Goal: Task Accomplishment & Management: Use online tool/utility

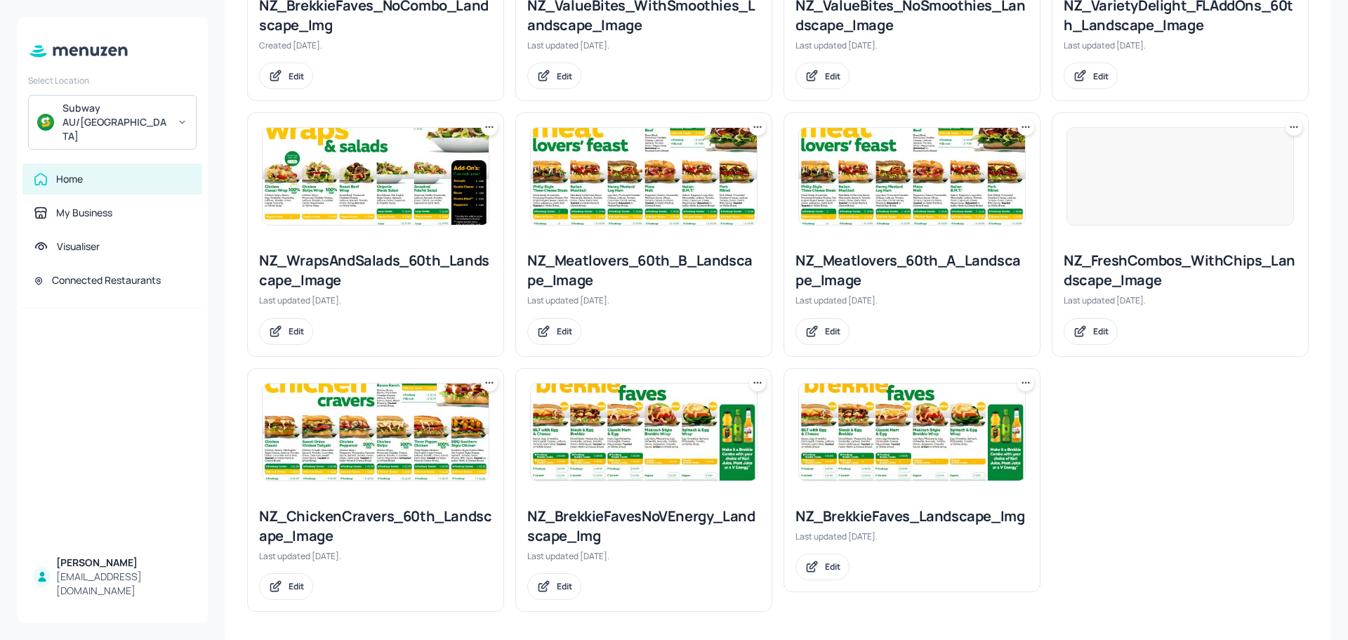
scroll to position [547, 0]
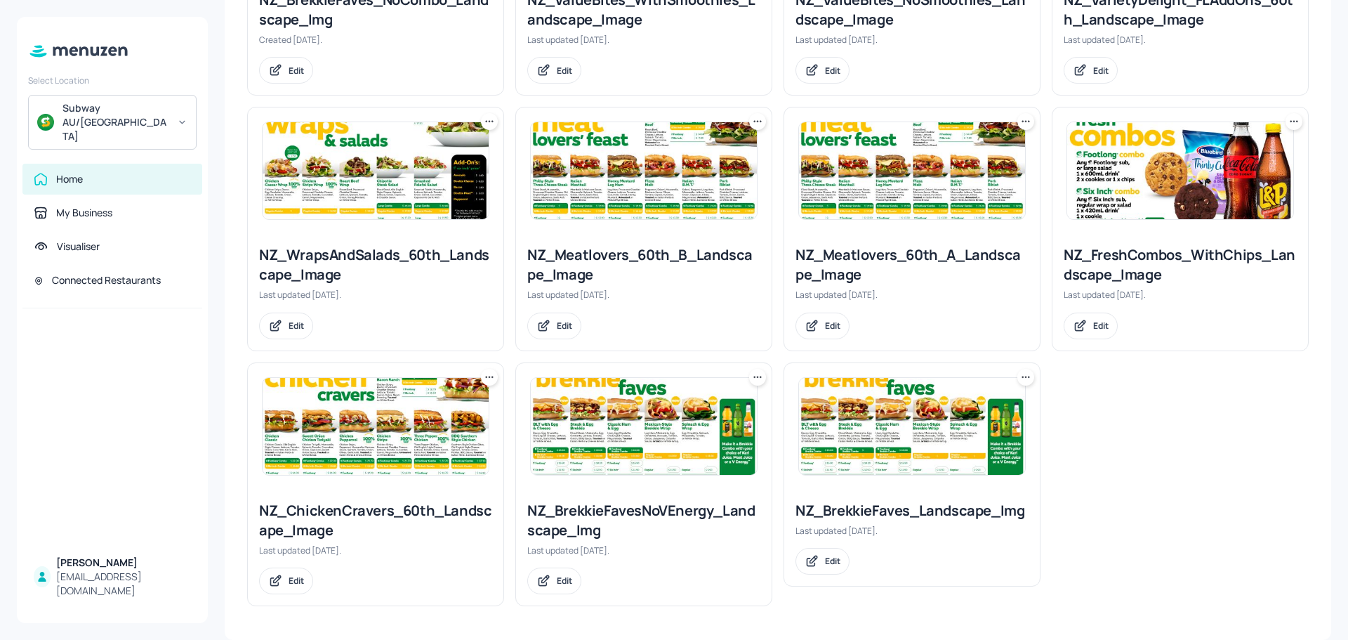
click at [1161, 171] on img at bounding box center [1180, 170] width 226 height 97
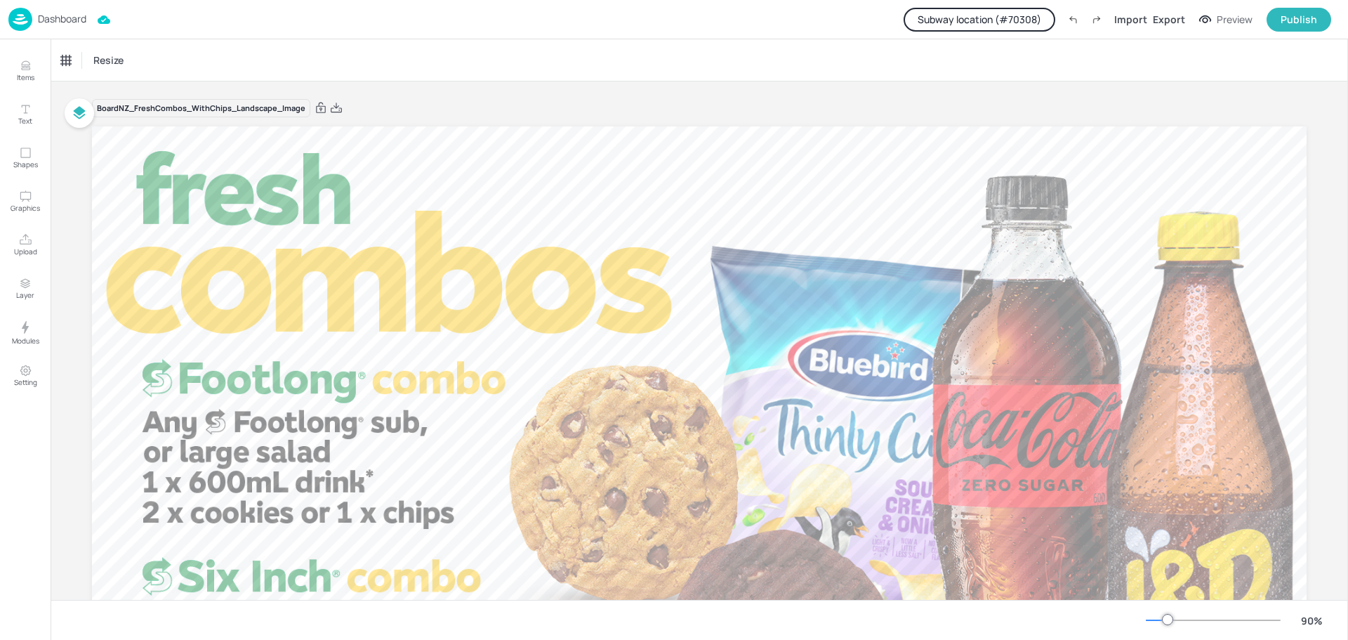
click at [1028, 26] on button "Subway location (# 70308 )" at bounding box center [980, 20] width 152 height 24
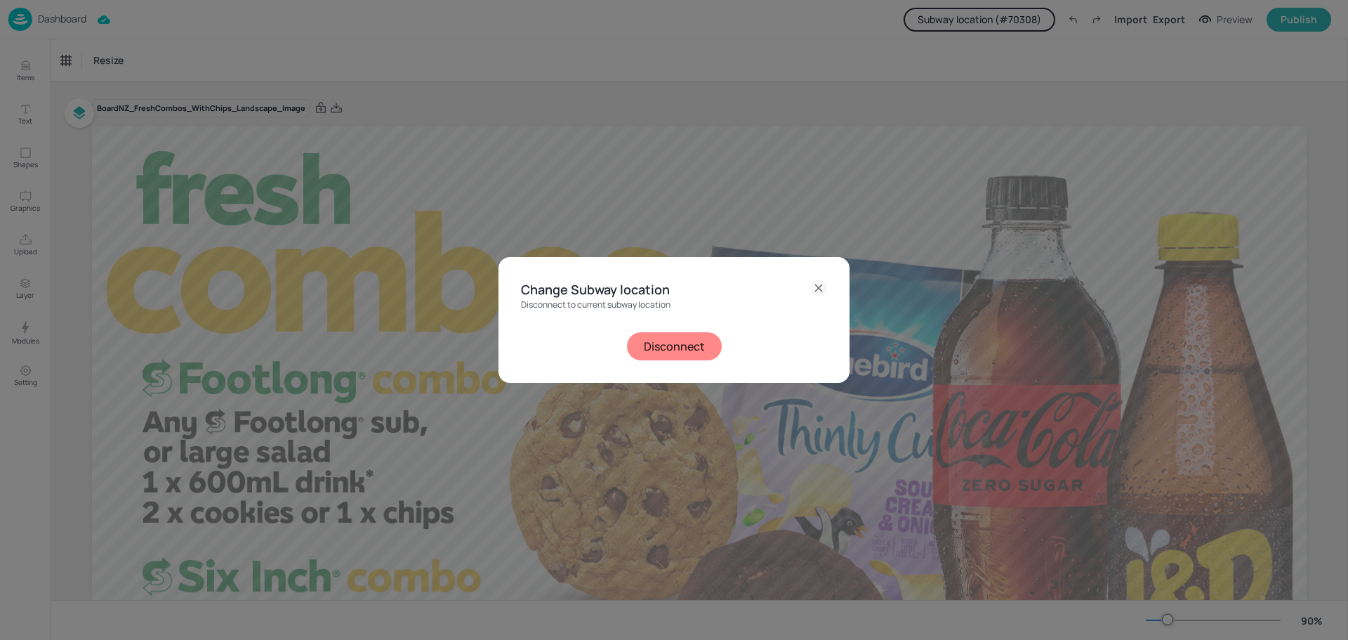
click at [817, 289] on icon at bounding box center [818, 287] width 17 height 17
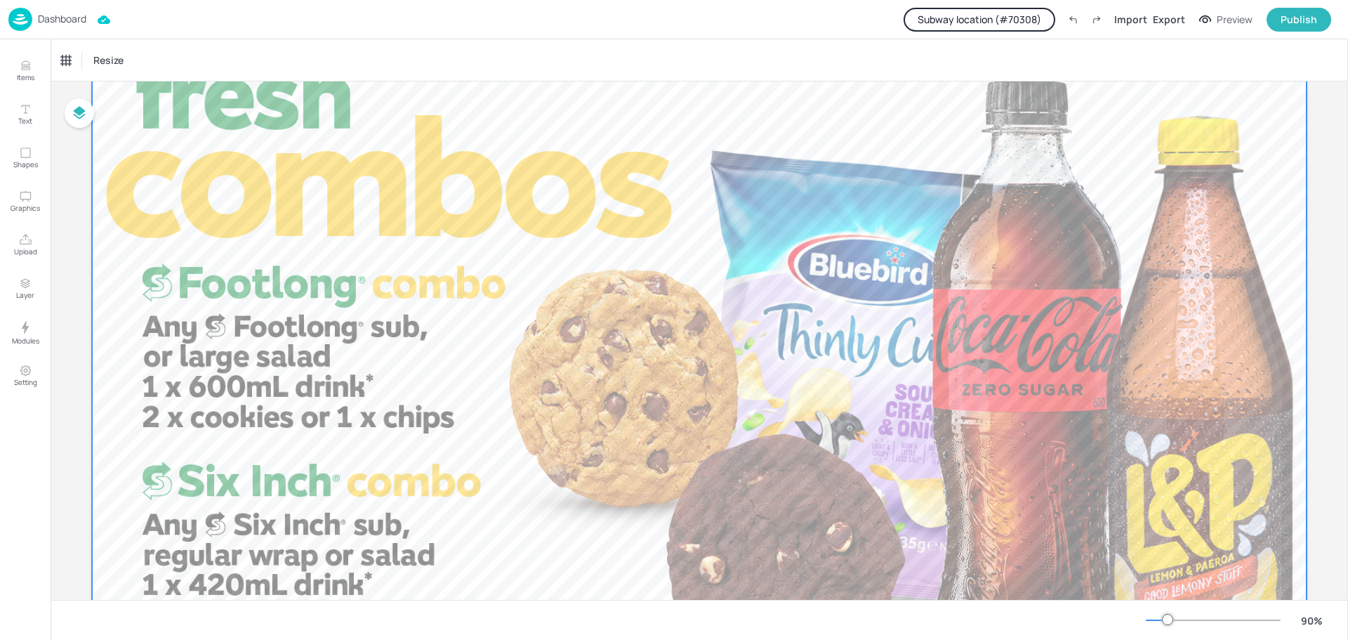
scroll to position [245, 0]
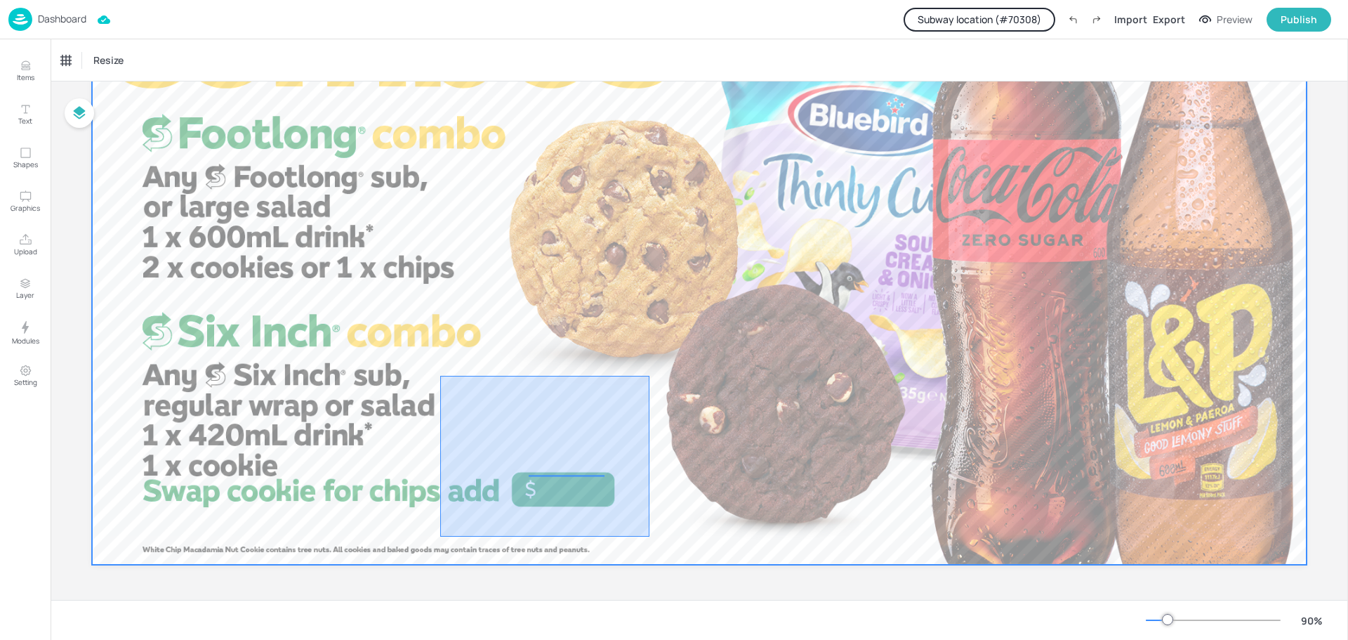
drag, startPoint x: 440, startPoint y: 376, endPoint x: 650, endPoint y: 536, distance: 263.9
click at [650, 536] on div at bounding box center [699, 222] width 1215 height 683
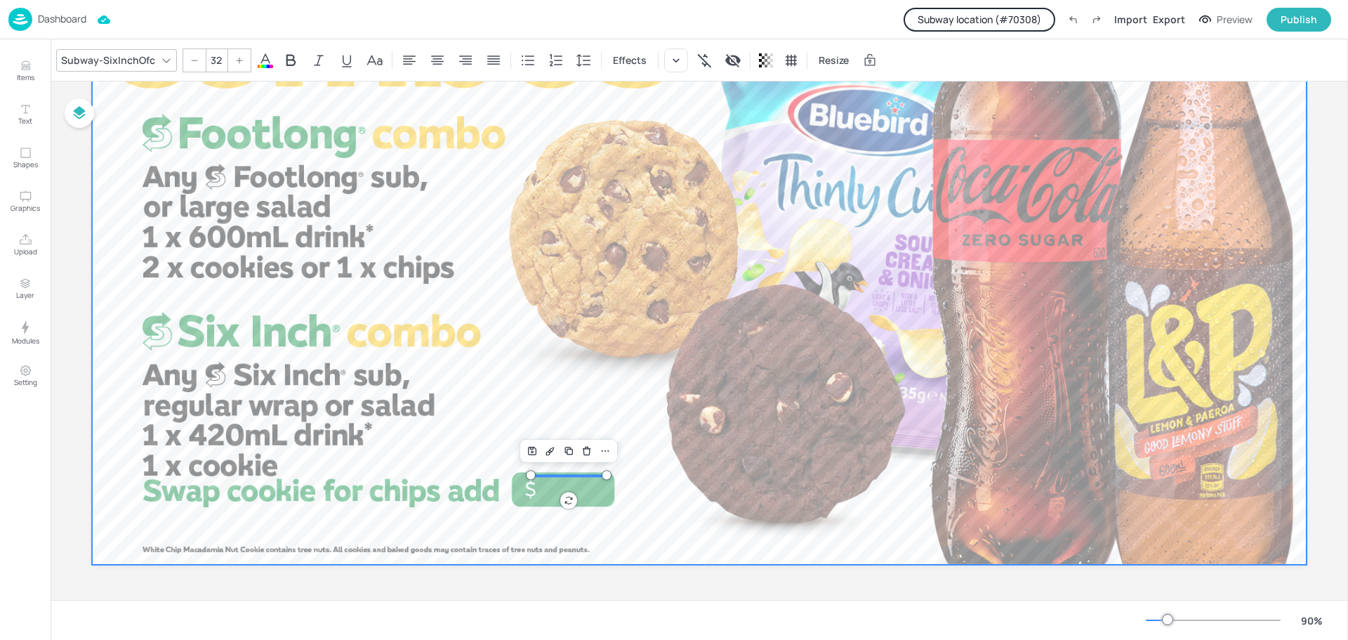
click at [720, 421] on div at bounding box center [699, 222] width 1215 height 683
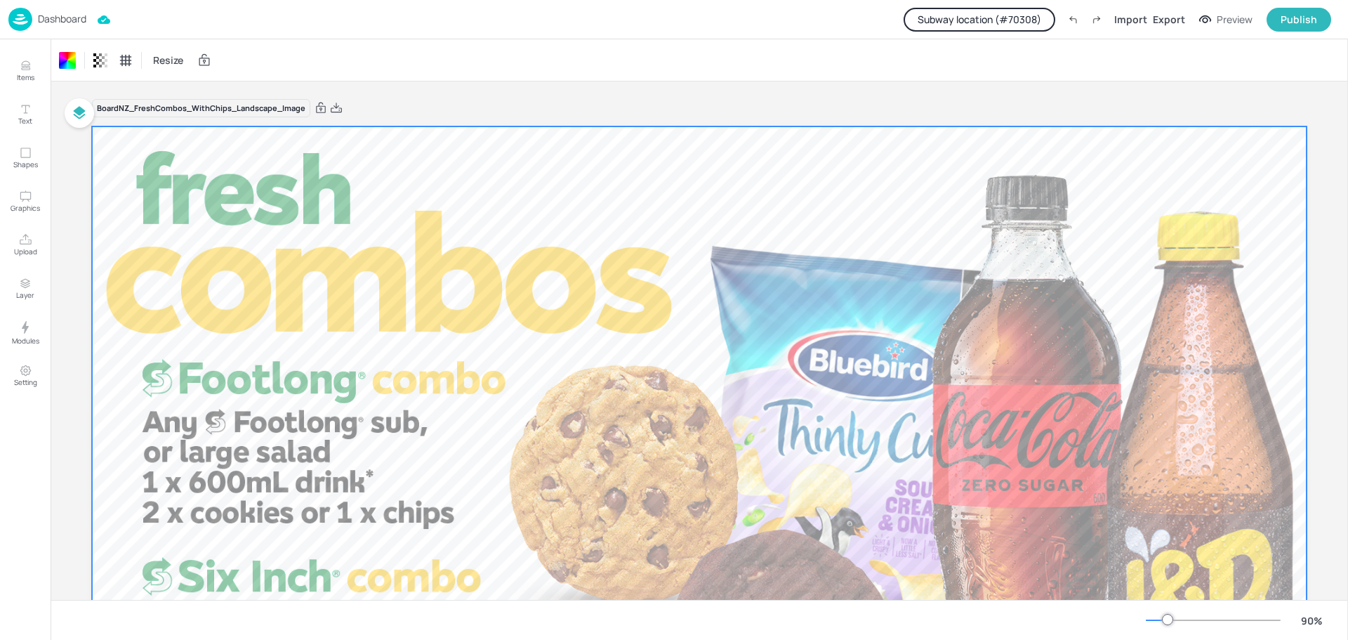
click at [980, 13] on button "Subway location (# 70308 )" at bounding box center [980, 20] width 152 height 24
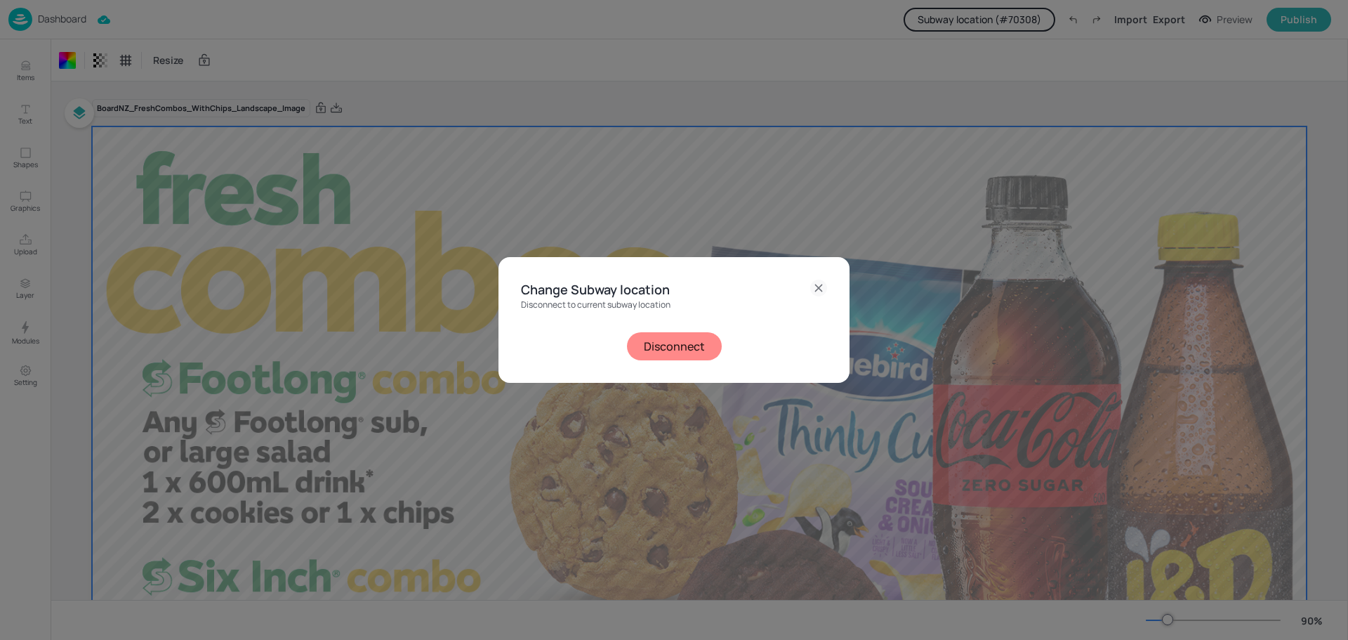
click at [679, 337] on button "Disconnect" at bounding box center [674, 346] width 95 height 28
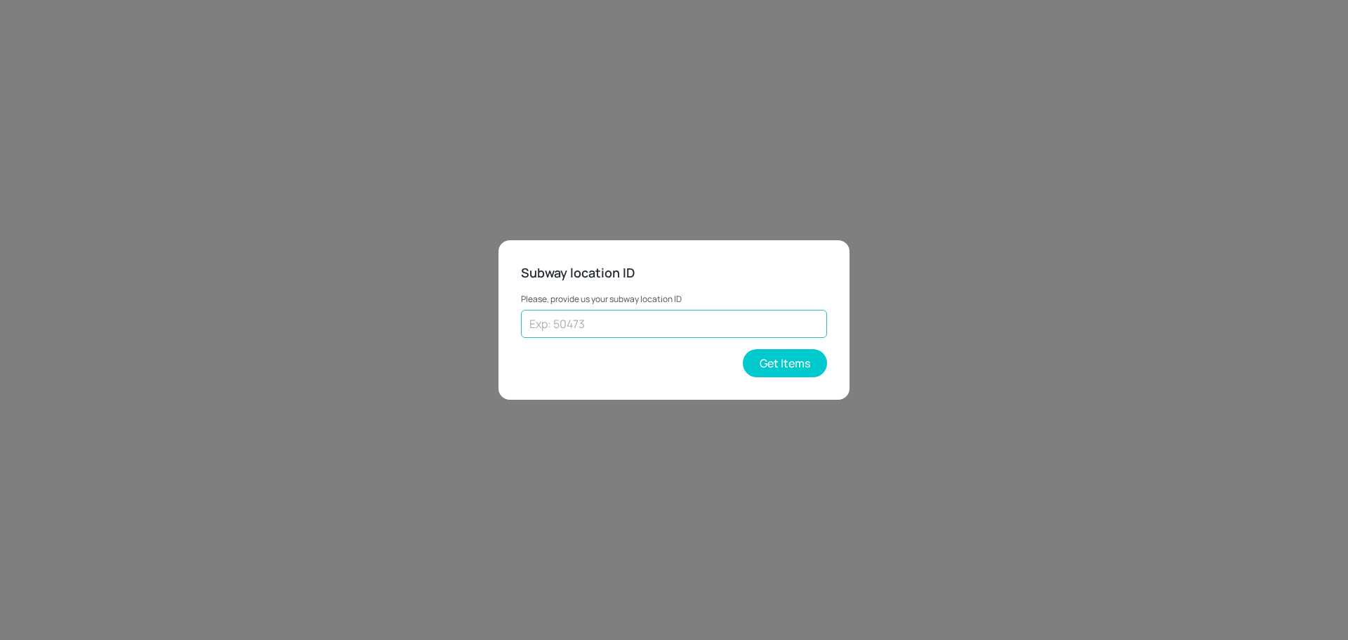
click at [657, 317] on input "text" at bounding box center [674, 324] width 306 height 28
paste input "38297"
type input "38297"
click at [803, 364] on button "Get Items" at bounding box center [785, 363] width 84 height 28
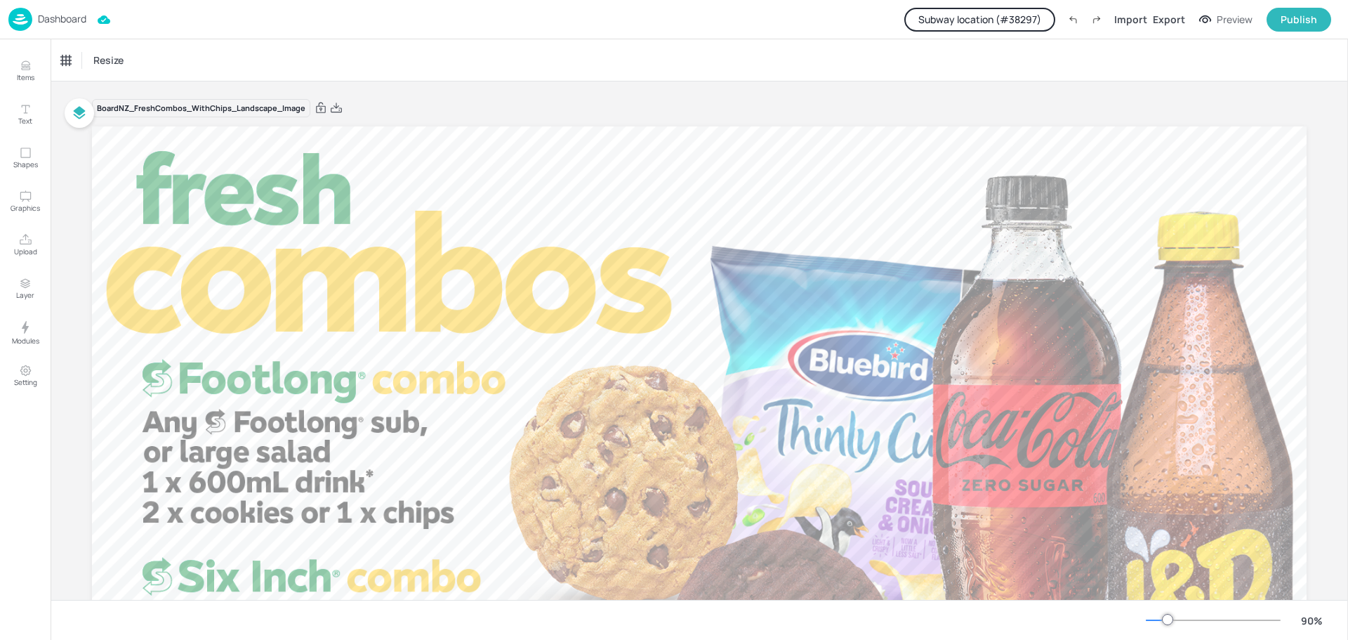
click at [60, 23] on p "Dashboard" at bounding box center [62, 19] width 48 height 10
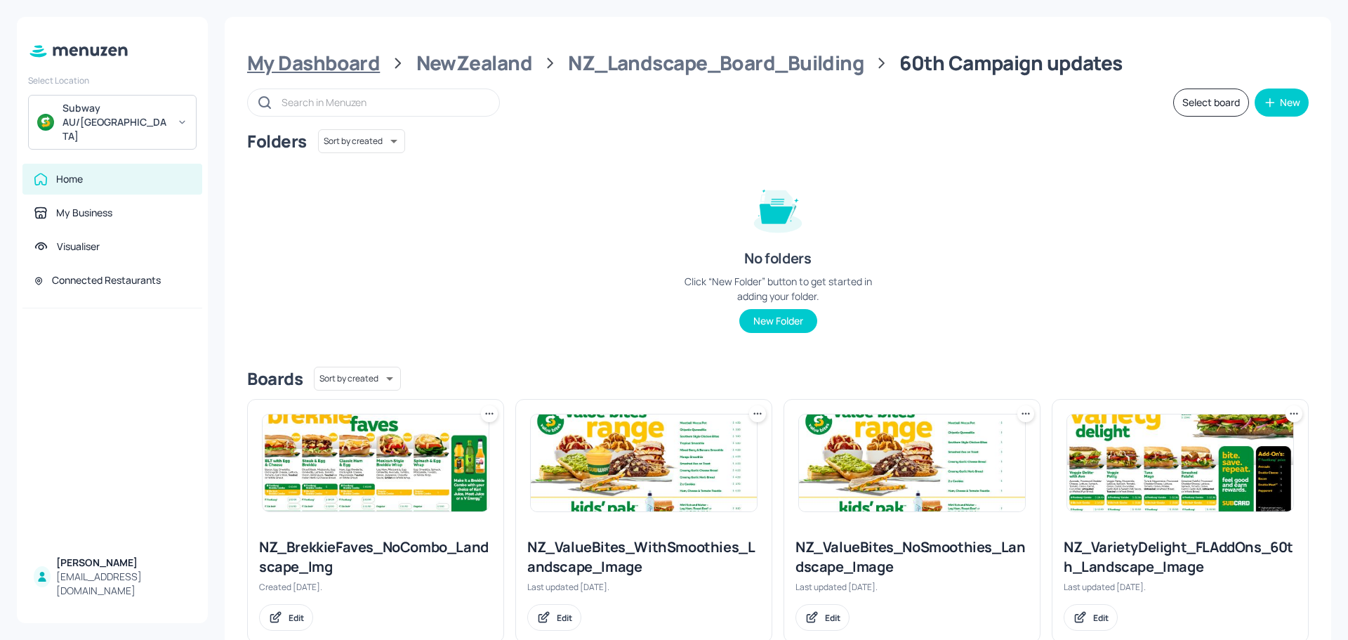
click at [341, 61] on div "My Dashboard" at bounding box center [313, 63] width 133 height 25
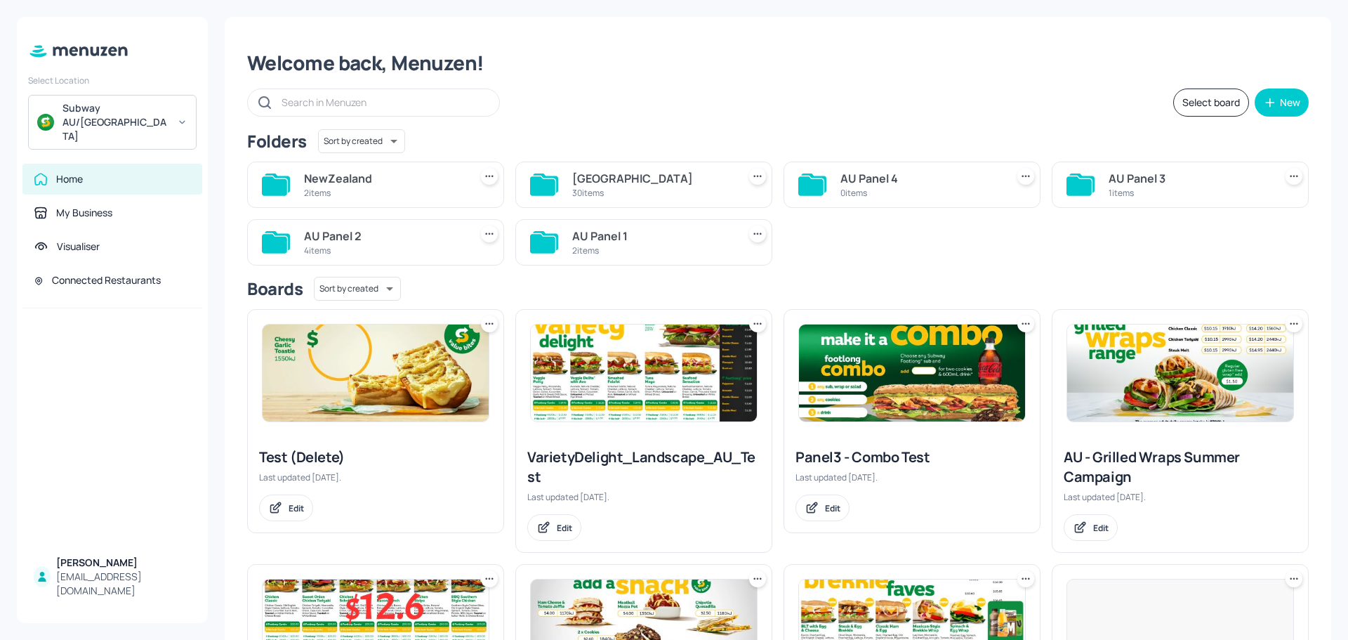
click at [624, 185] on div "[GEOGRAPHIC_DATA]" at bounding box center [652, 178] width 160 height 17
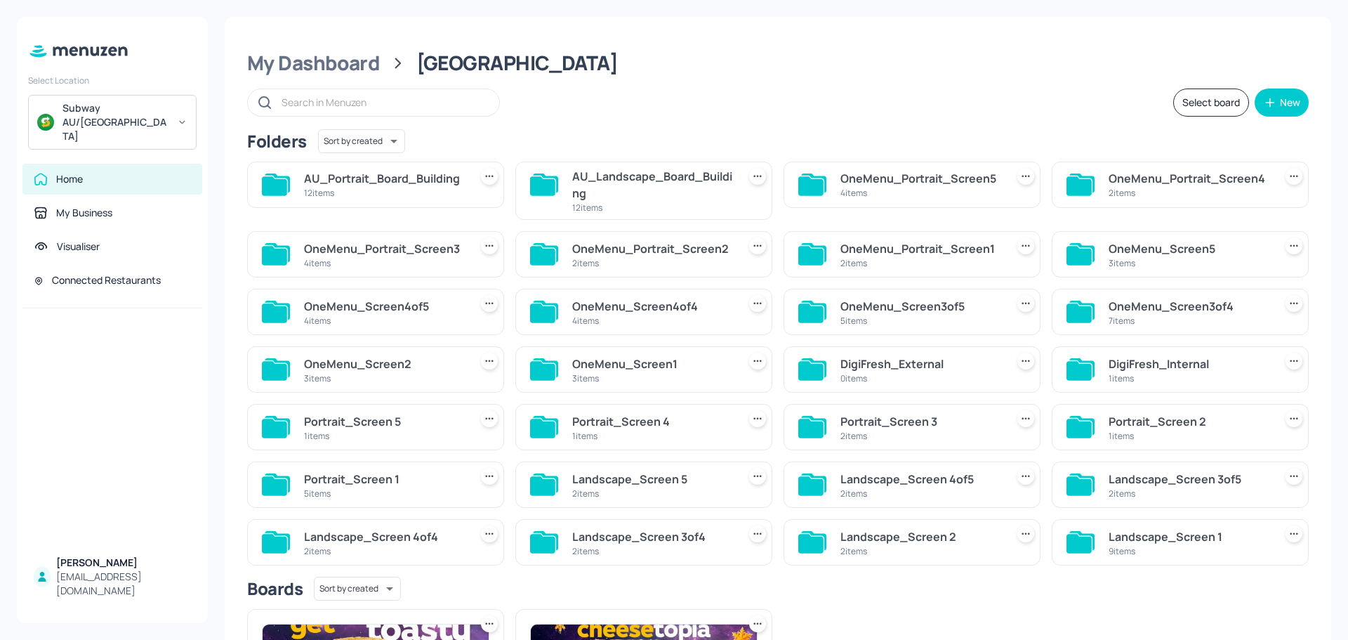
click at [620, 187] on div "AU_Landscape_Board_Building" at bounding box center [652, 185] width 160 height 34
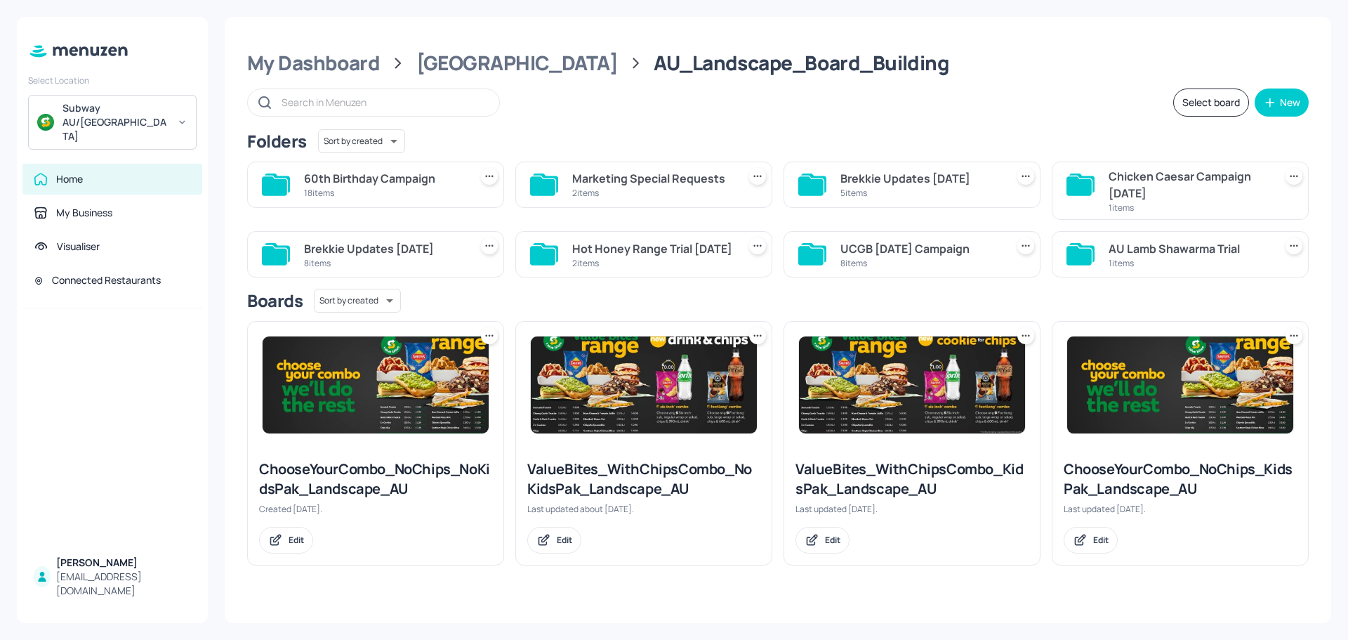
click at [378, 192] on div "18 items" at bounding box center [384, 193] width 160 height 12
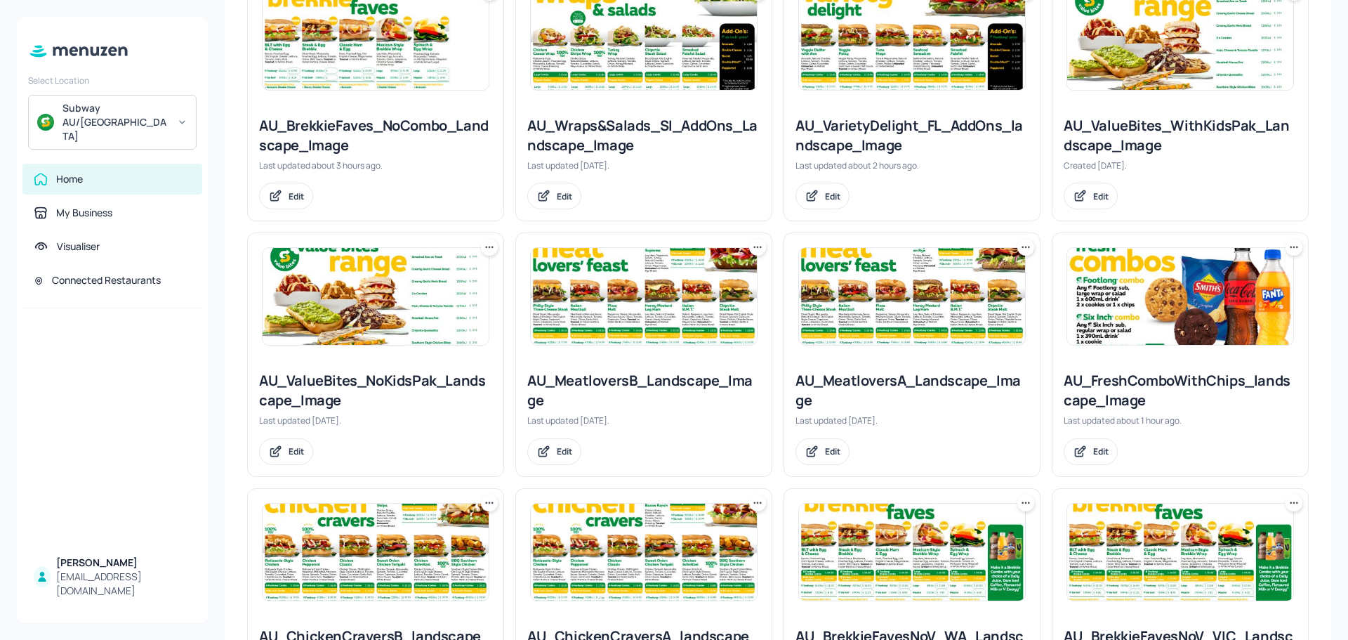
scroll to position [281, 0]
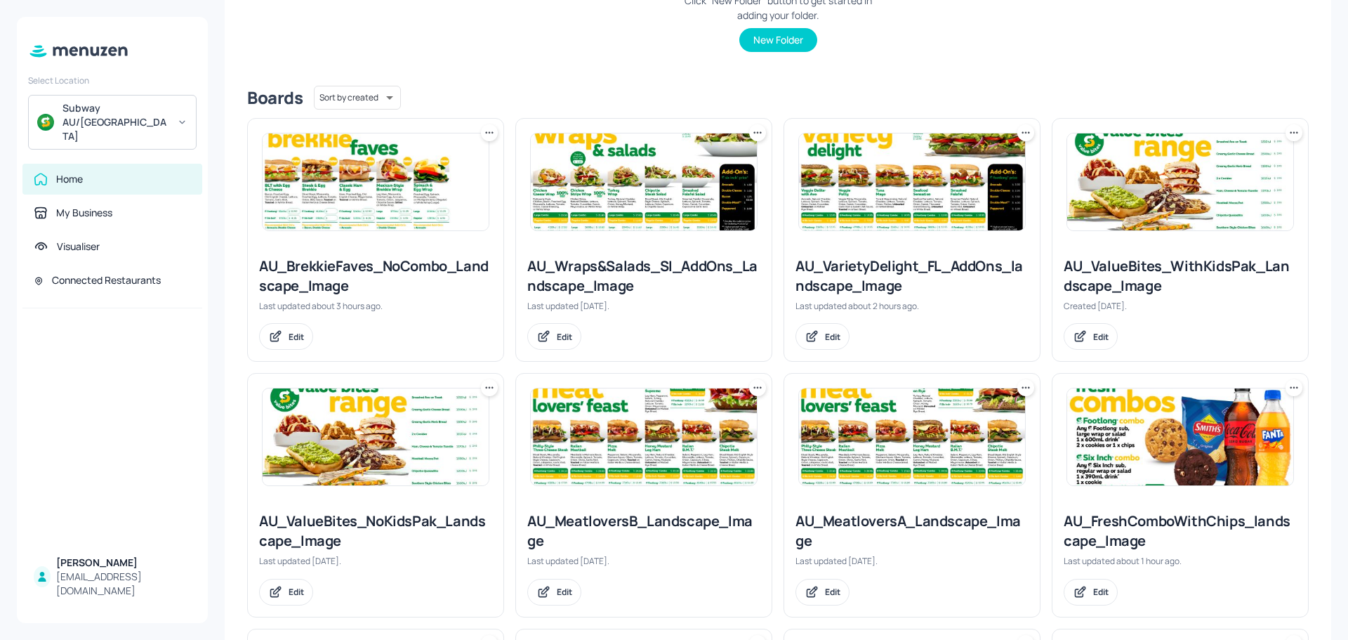
click at [410, 180] on img at bounding box center [376, 181] width 226 height 97
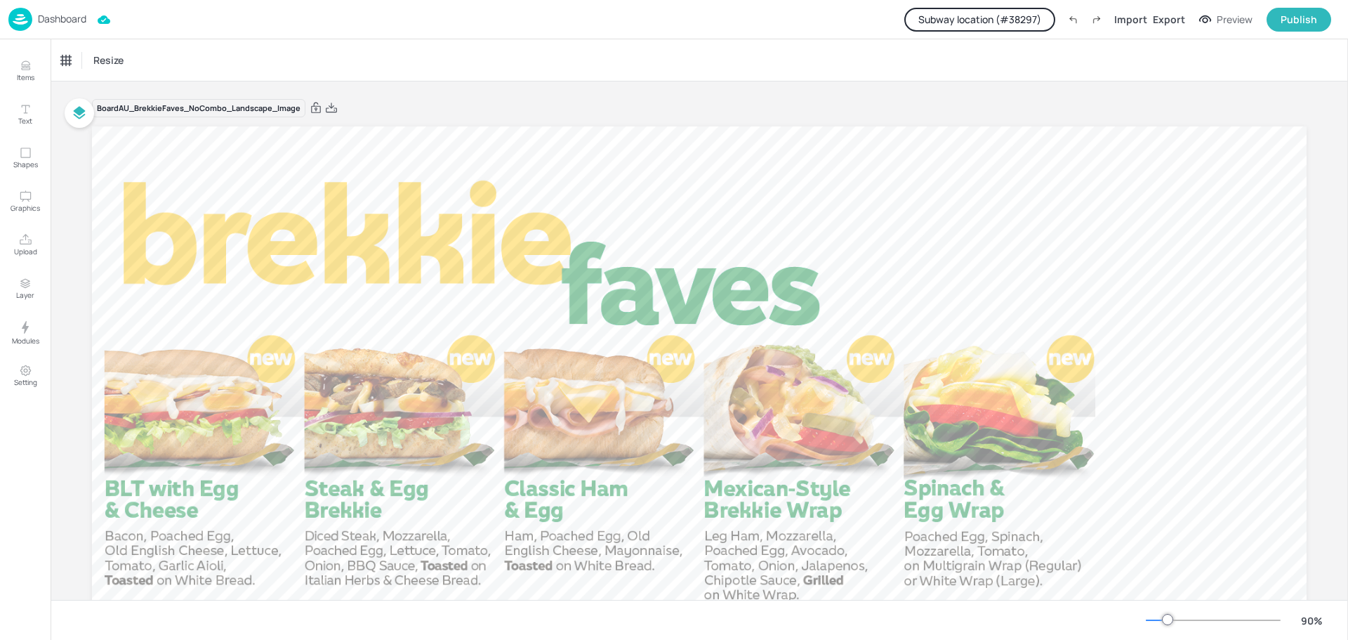
click at [977, 25] on button "Subway location (# 38297 )" at bounding box center [979, 20] width 151 height 24
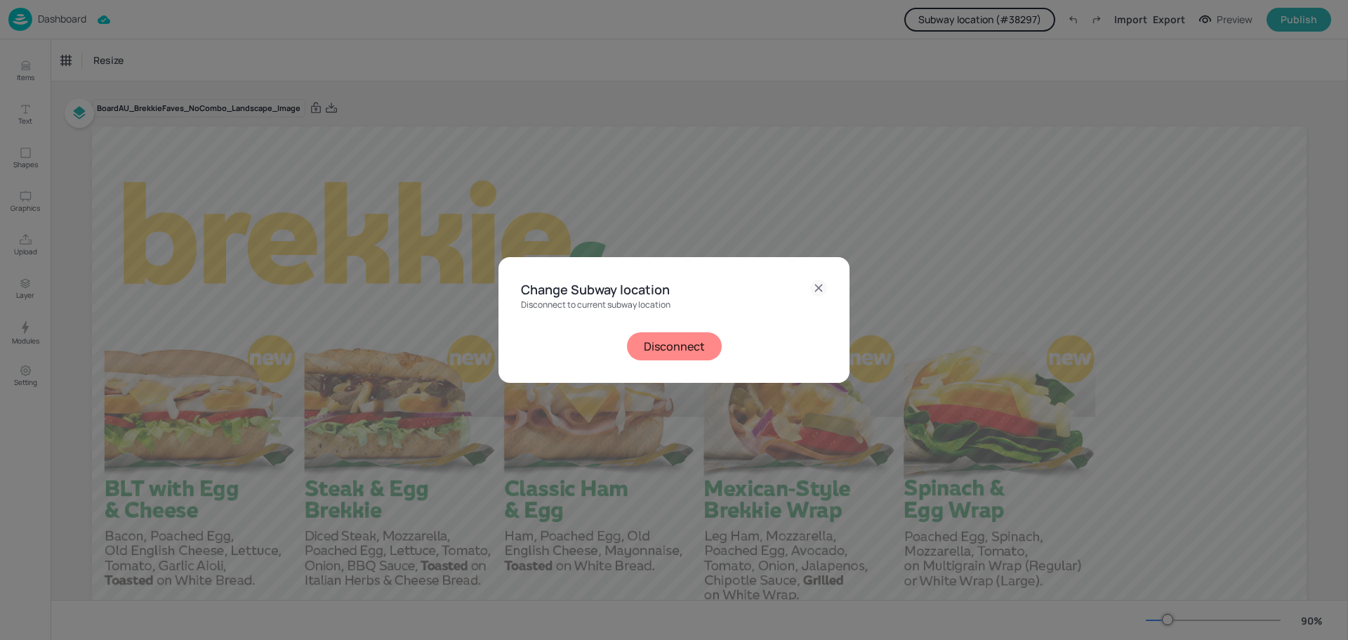
click at [655, 347] on button "Disconnect" at bounding box center [674, 346] width 95 height 28
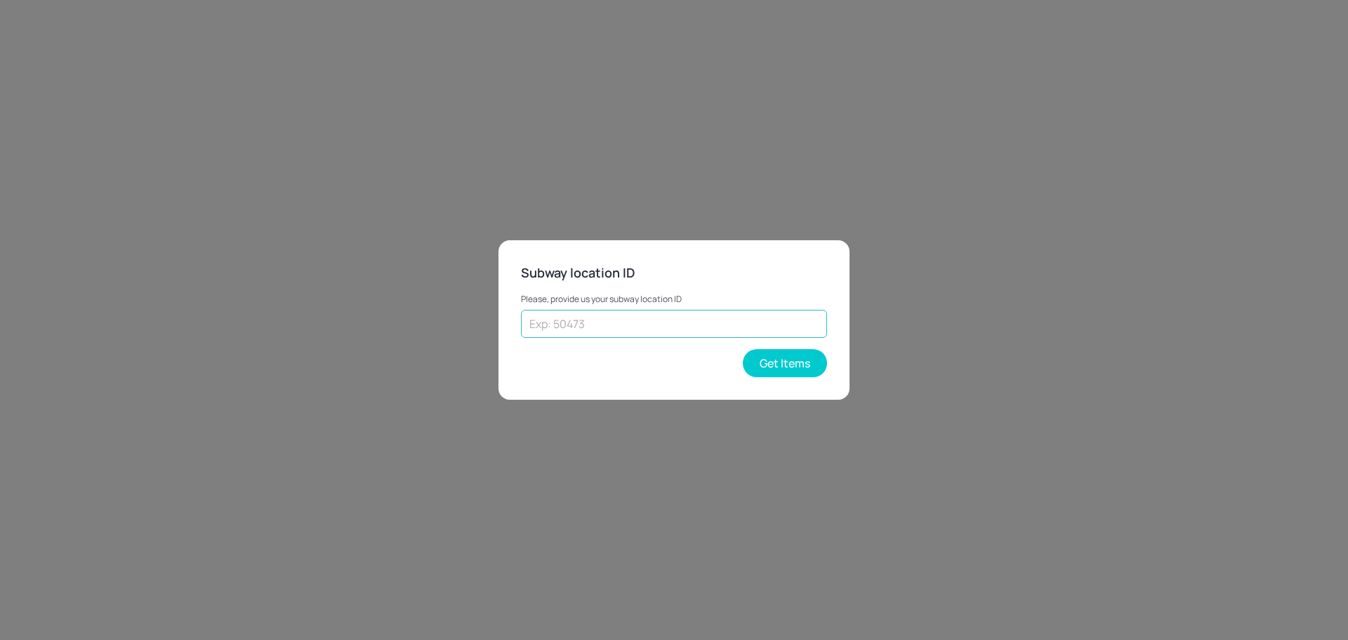
click at [614, 325] on input "text" at bounding box center [674, 324] width 306 height 28
paste input "o 25102"
drag, startPoint x: 540, startPoint y: 323, endPoint x: 521, endPoint y: 324, distance: 19.0
click at [521, 324] on input "o 25102" at bounding box center [674, 324] width 306 height 28
type input "25102"
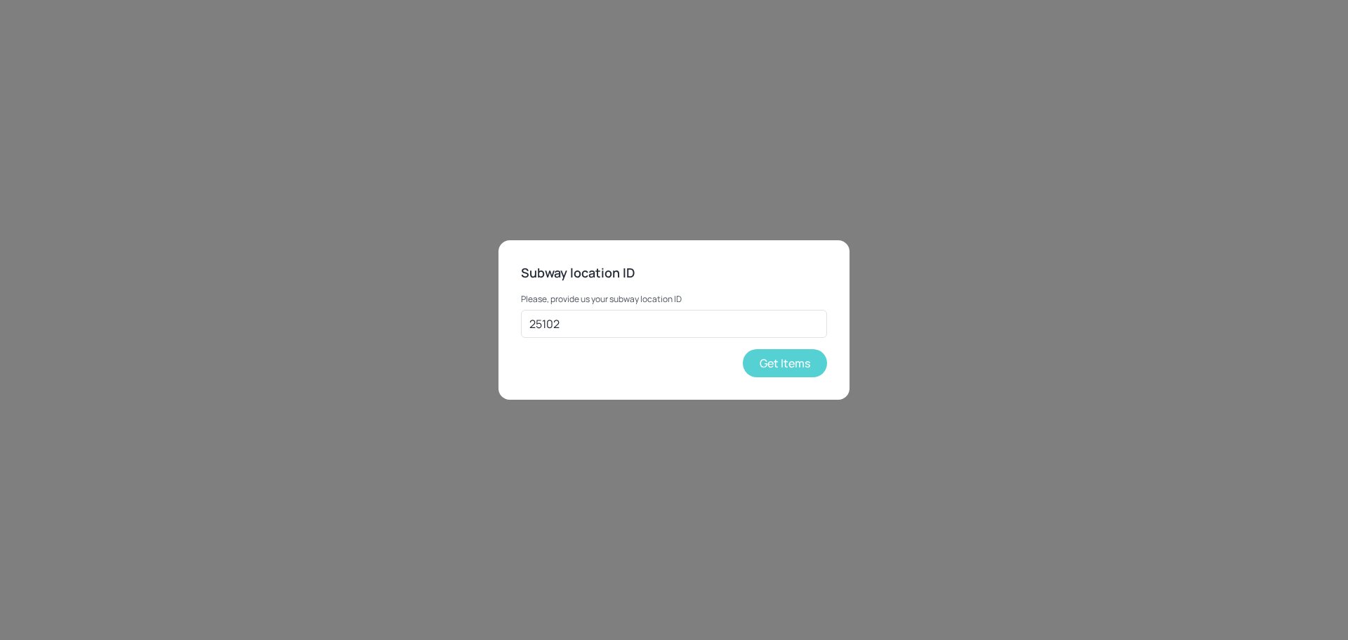
click at [824, 357] on button "Get Items" at bounding box center [785, 363] width 84 height 28
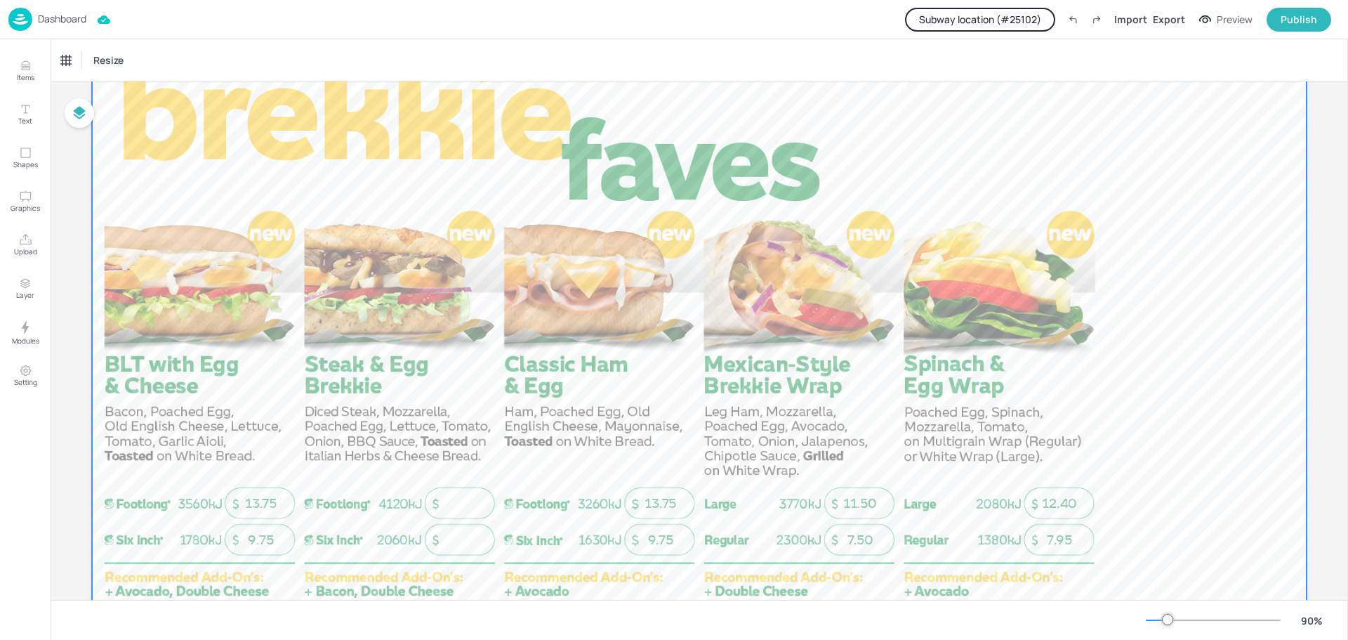
scroll to position [245, 0]
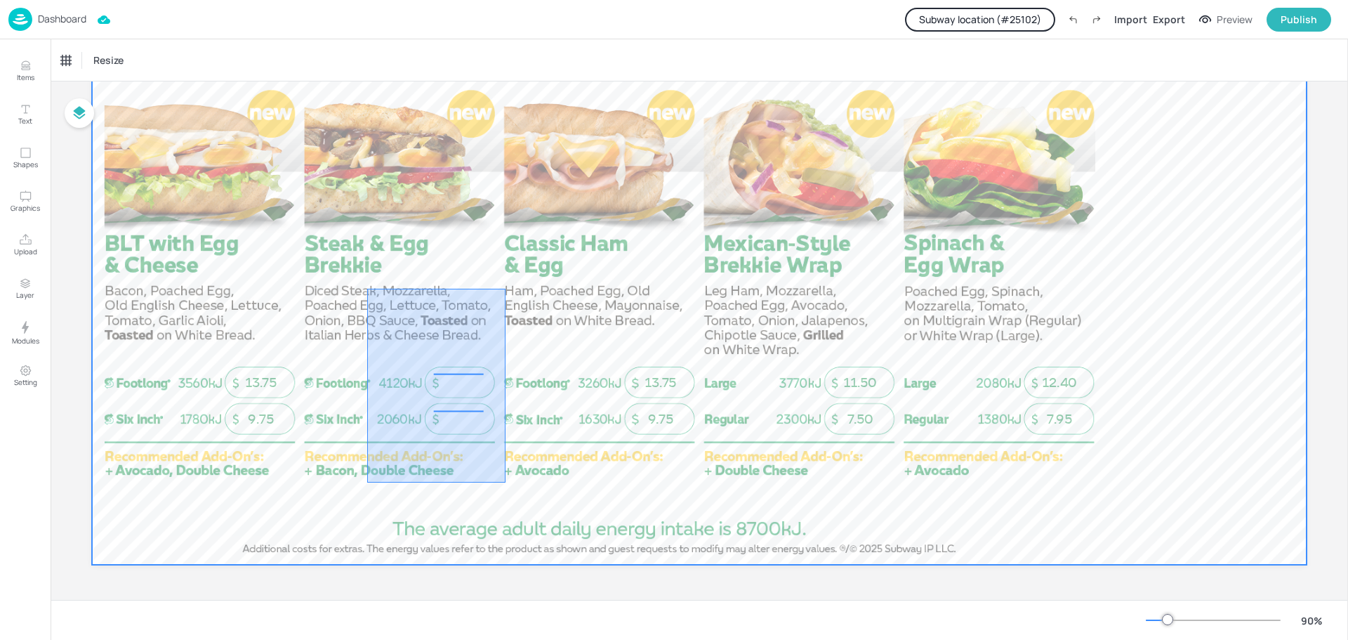
drag, startPoint x: 367, startPoint y: 289, endPoint x: 506, endPoint y: 482, distance: 238.1
click at [506, 482] on div at bounding box center [699, 222] width 1215 height 683
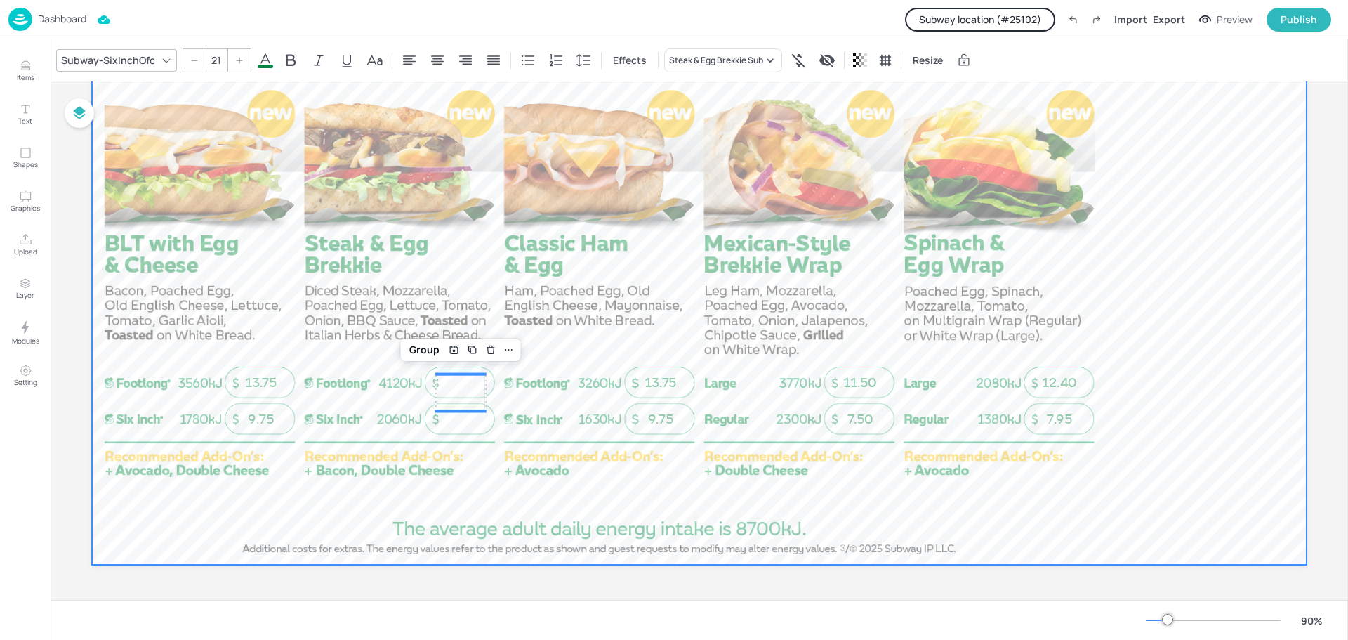
click at [574, 289] on div at bounding box center [699, 222] width 1215 height 683
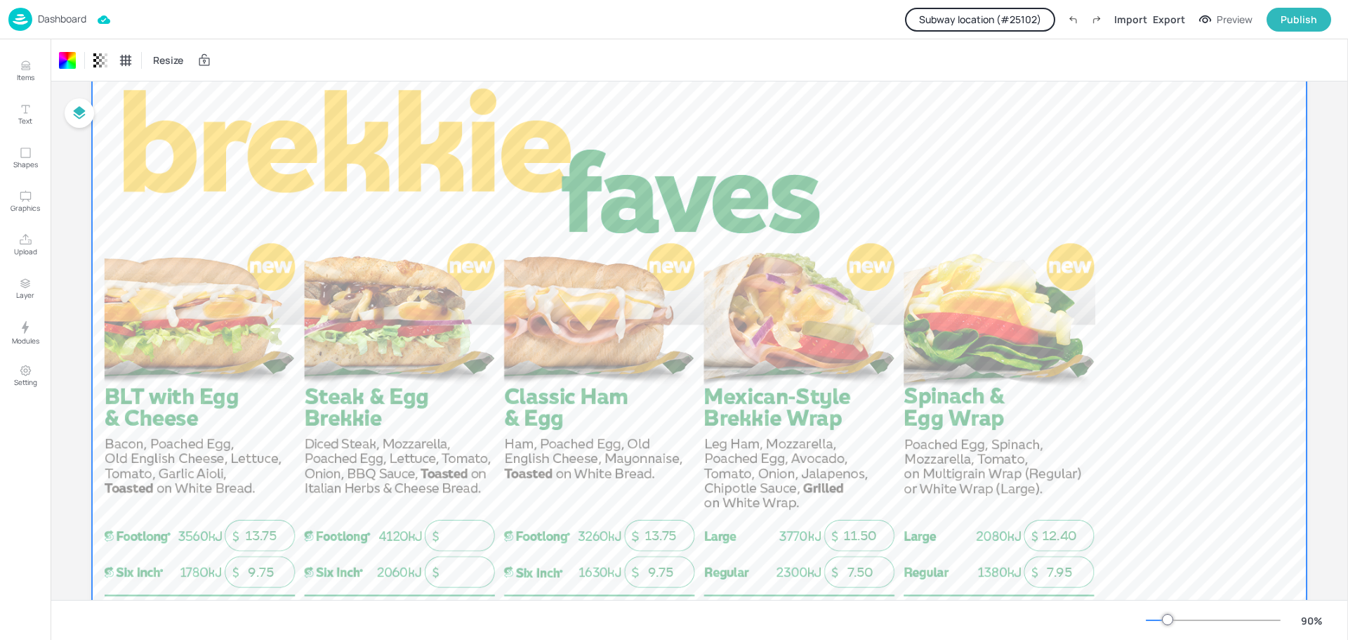
scroll to position [0, 0]
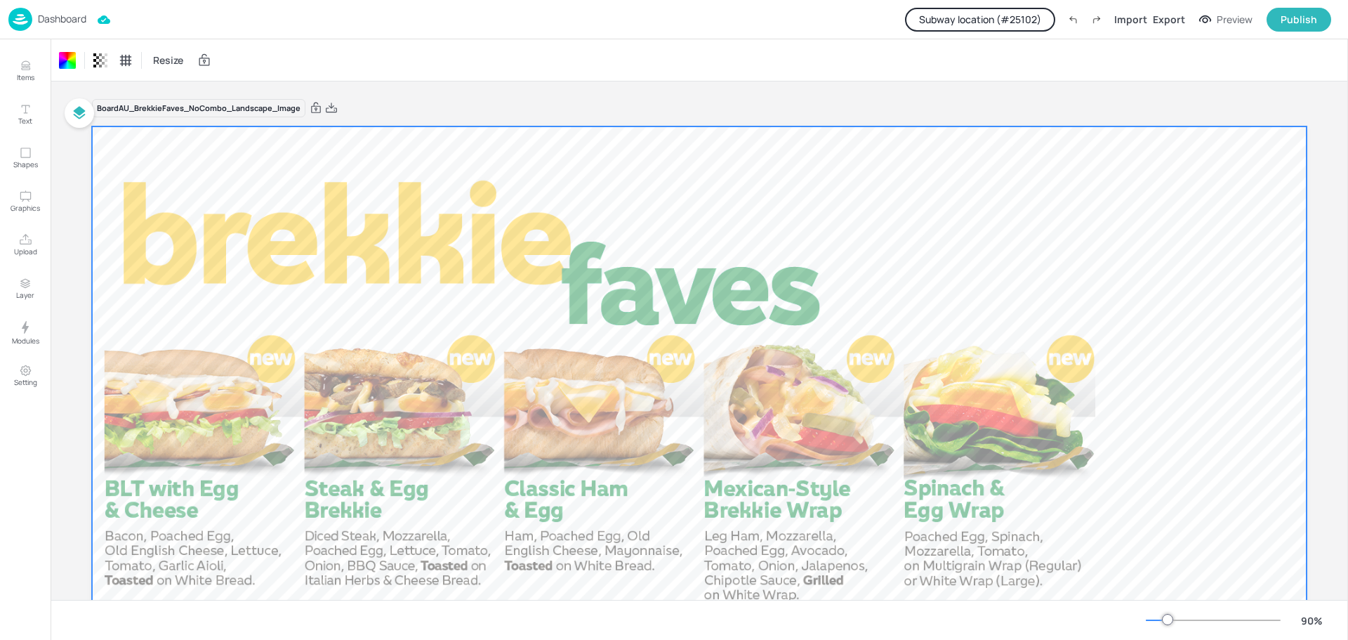
click at [63, 26] on div "Dashboard" at bounding box center [47, 19] width 78 height 23
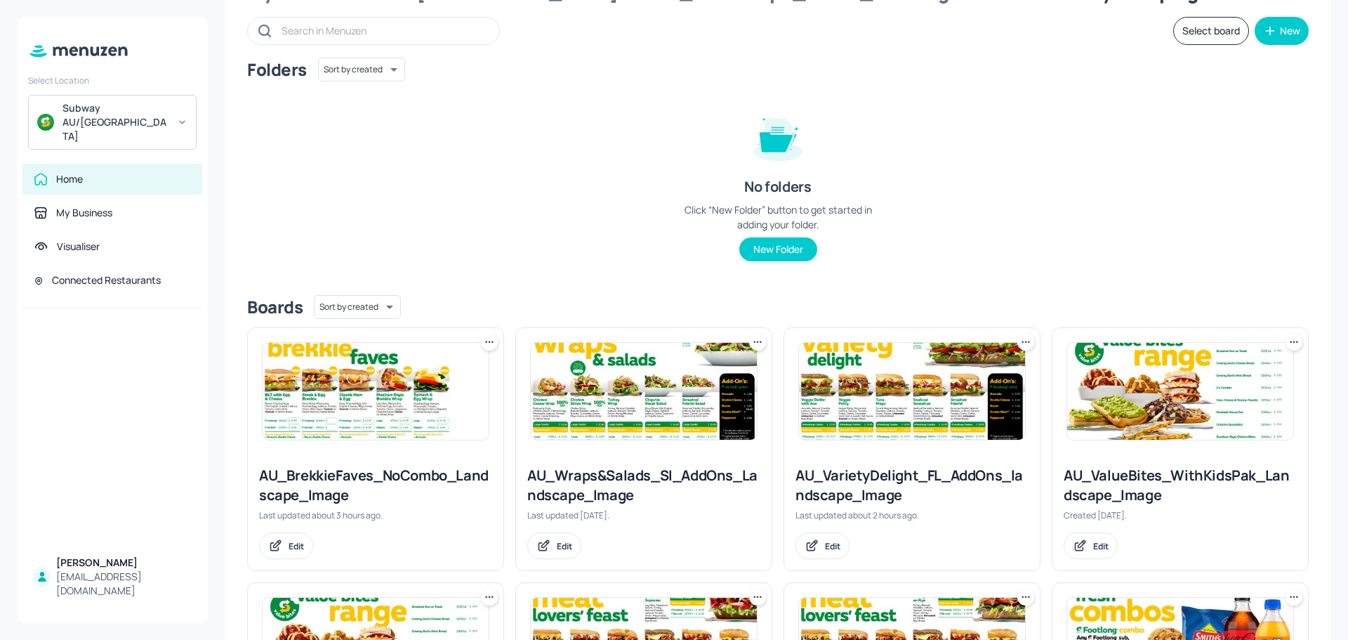
scroll to position [281, 0]
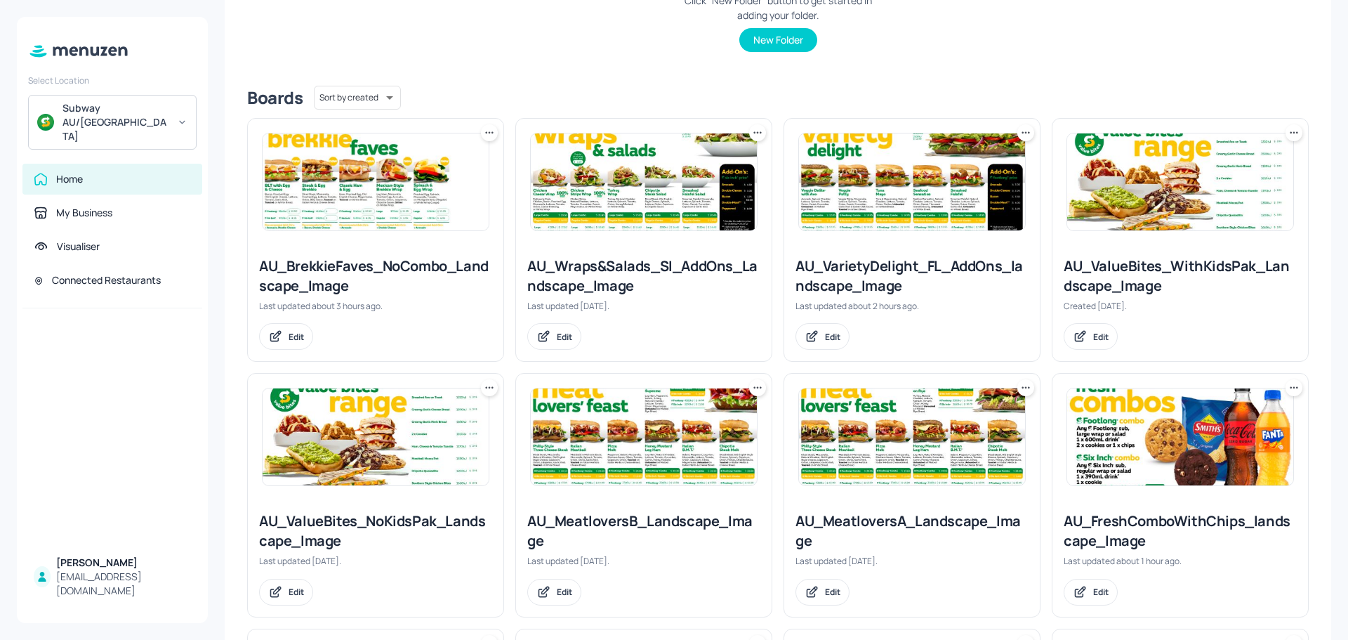
click at [638, 231] on div at bounding box center [644, 182] width 256 height 126
click at [652, 174] on img at bounding box center [644, 181] width 226 height 97
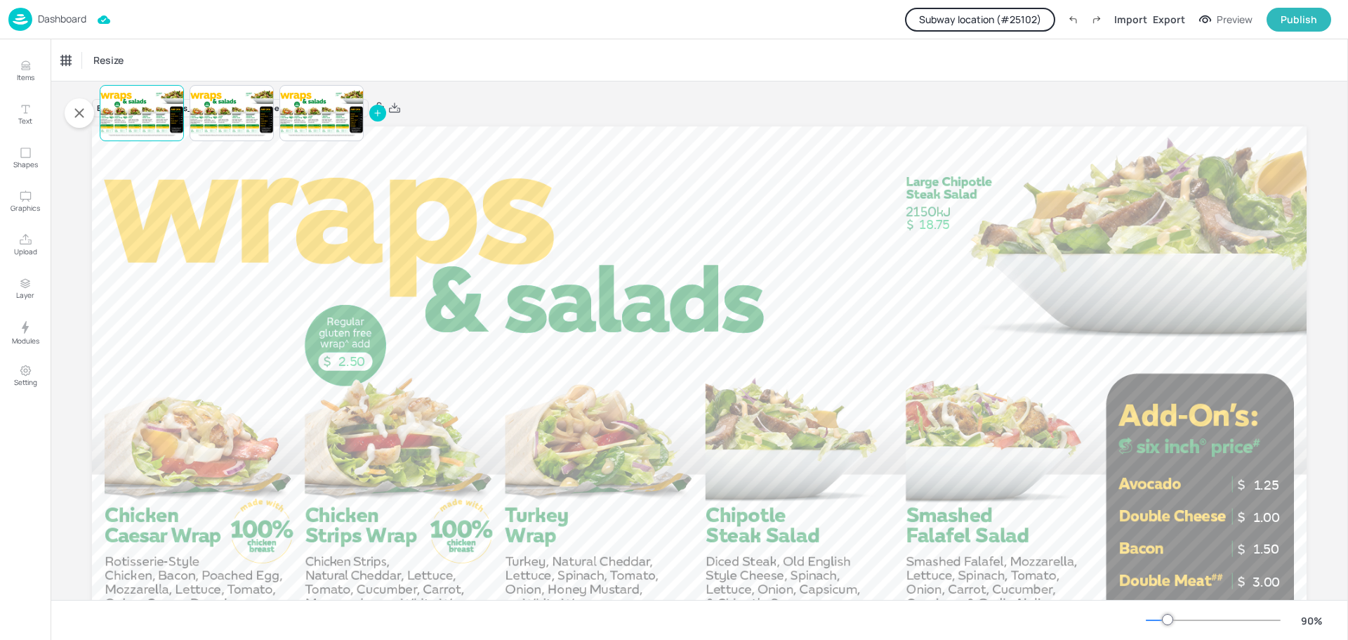
click at [60, 17] on p "Dashboard" at bounding box center [62, 19] width 48 height 10
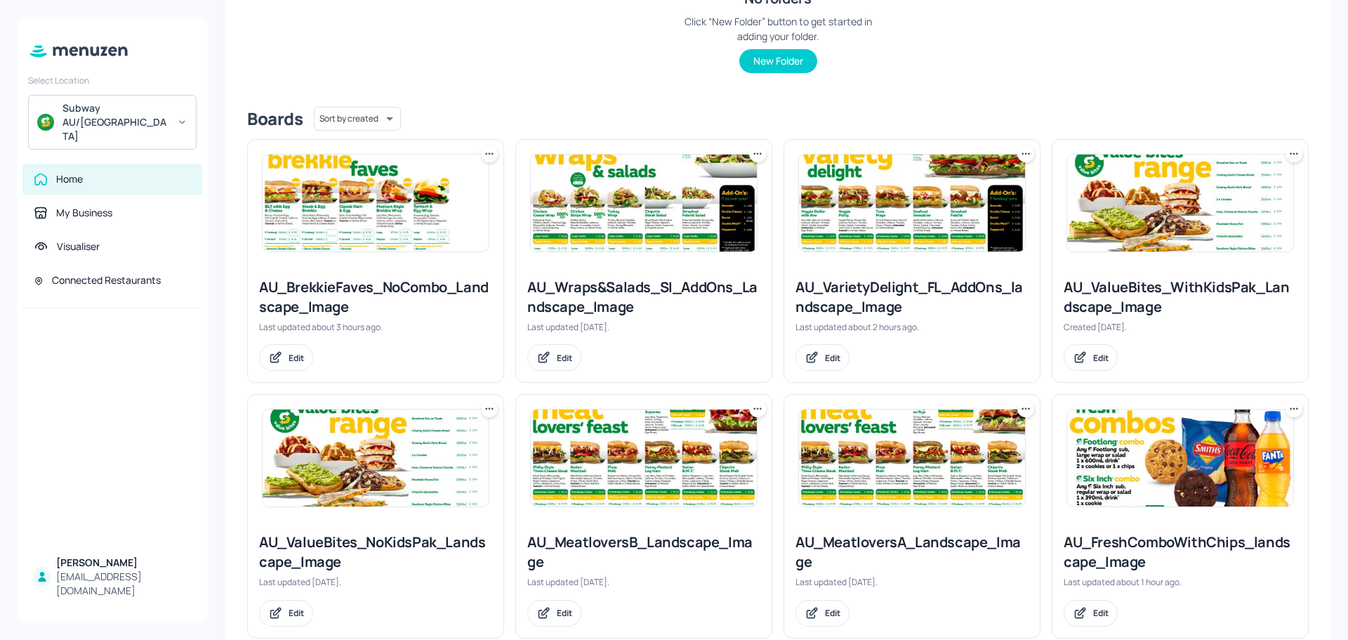
scroll to position [281, 0]
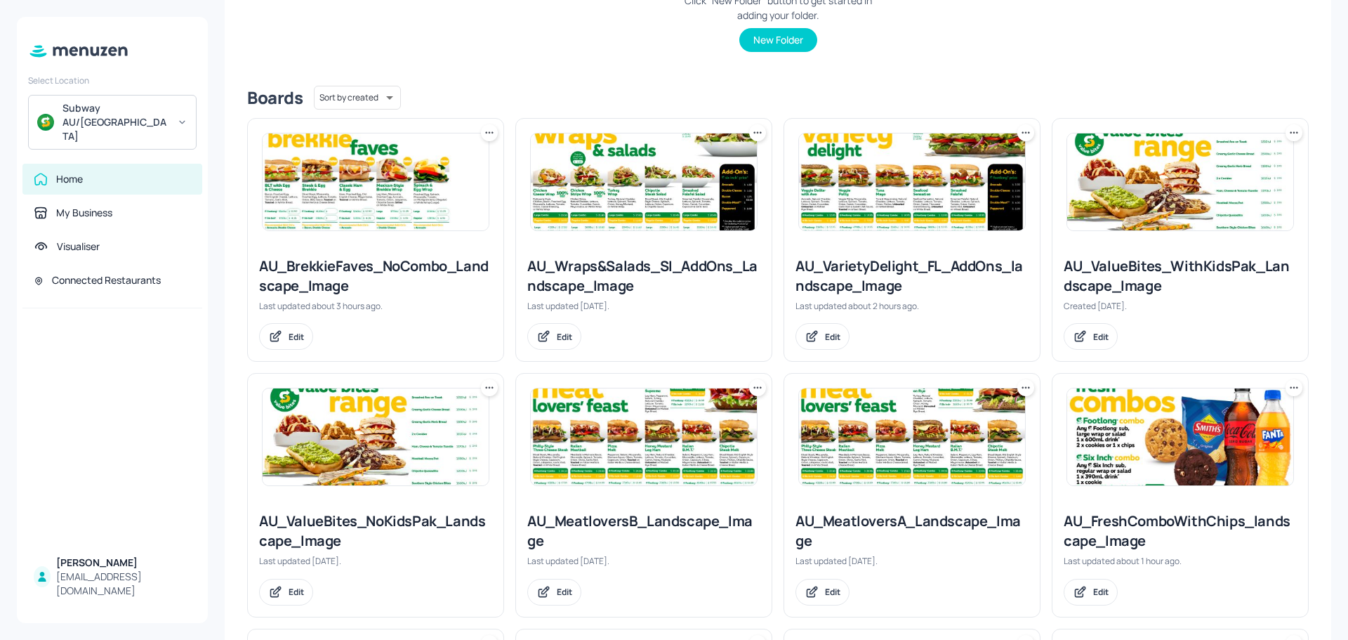
click at [864, 214] on img at bounding box center [912, 181] width 226 height 97
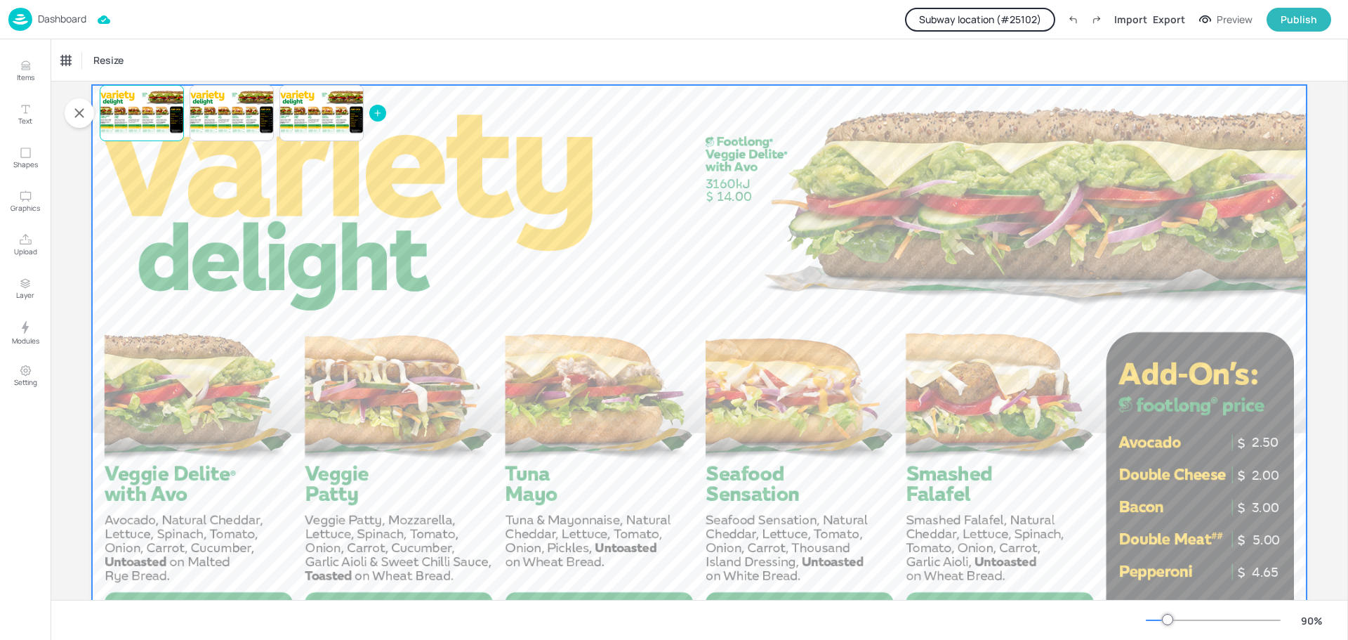
scroll to position [34, 0]
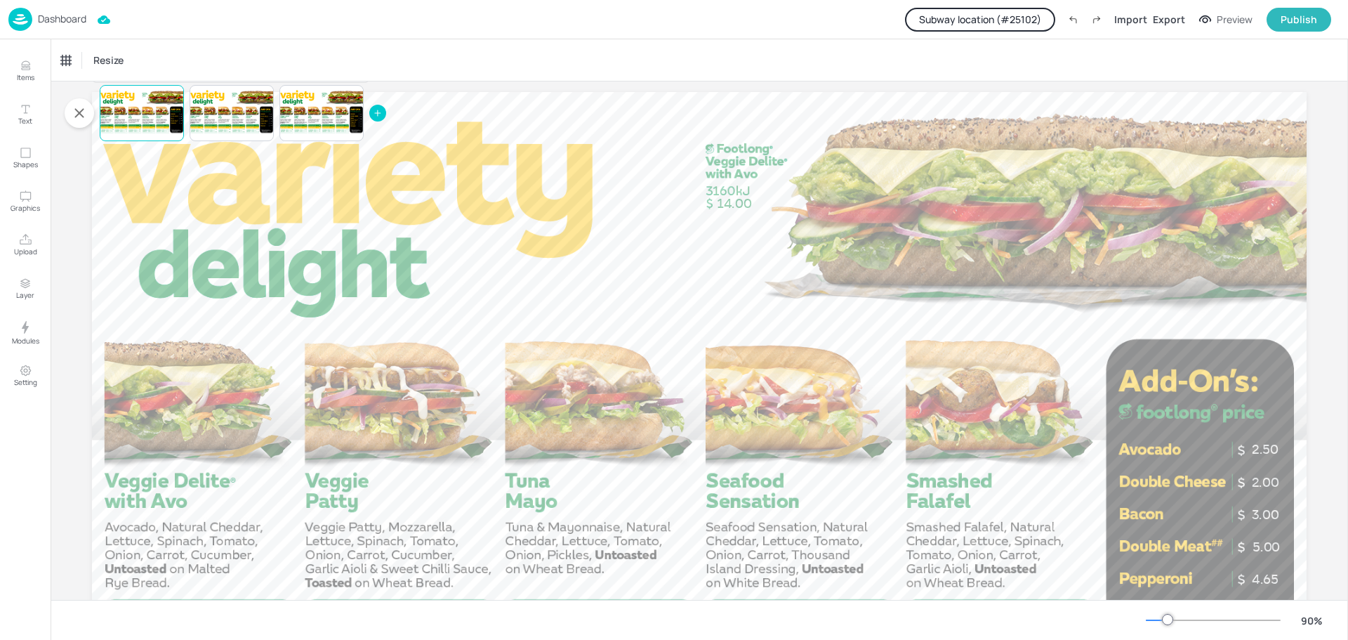
click at [58, 22] on p "Dashboard" at bounding box center [62, 19] width 48 height 10
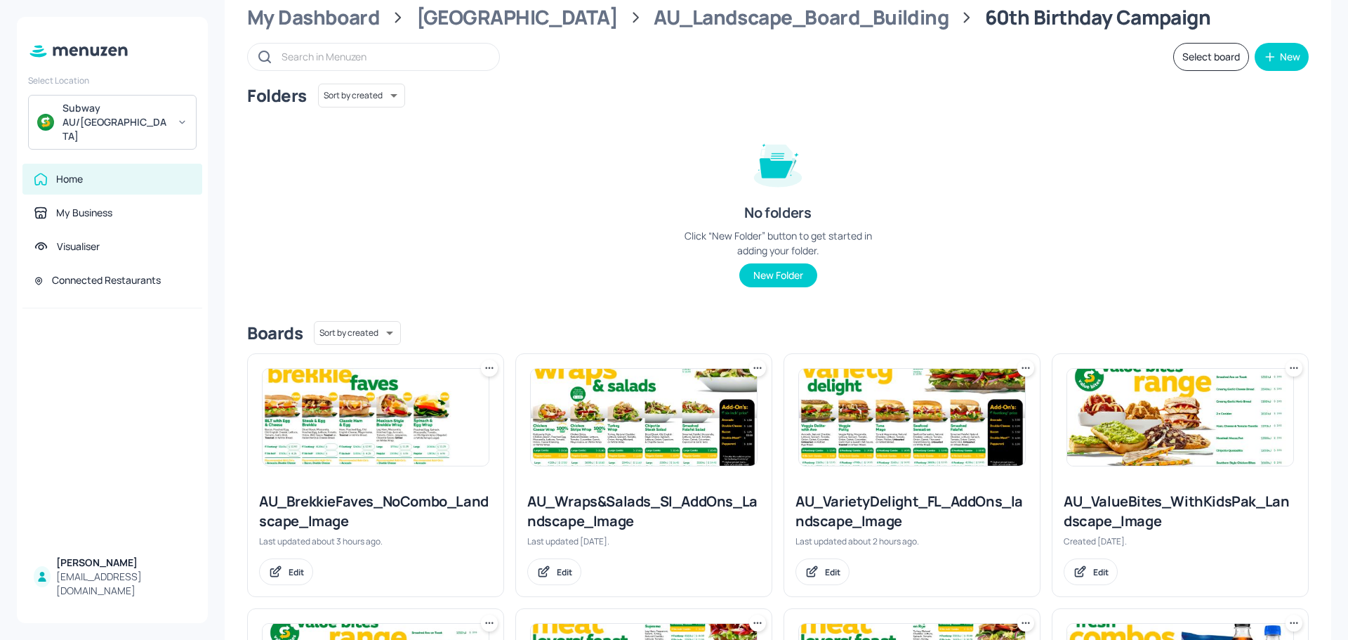
scroll to position [70, 0]
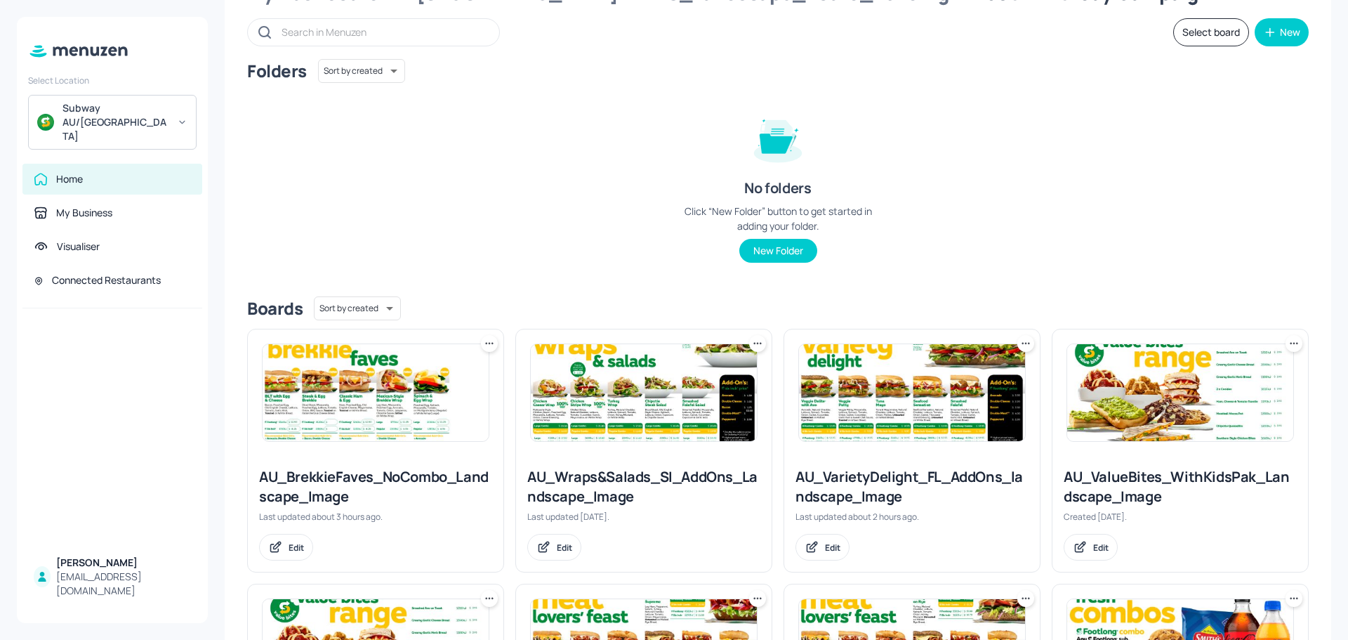
click at [1145, 376] on img at bounding box center [1180, 392] width 226 height 97
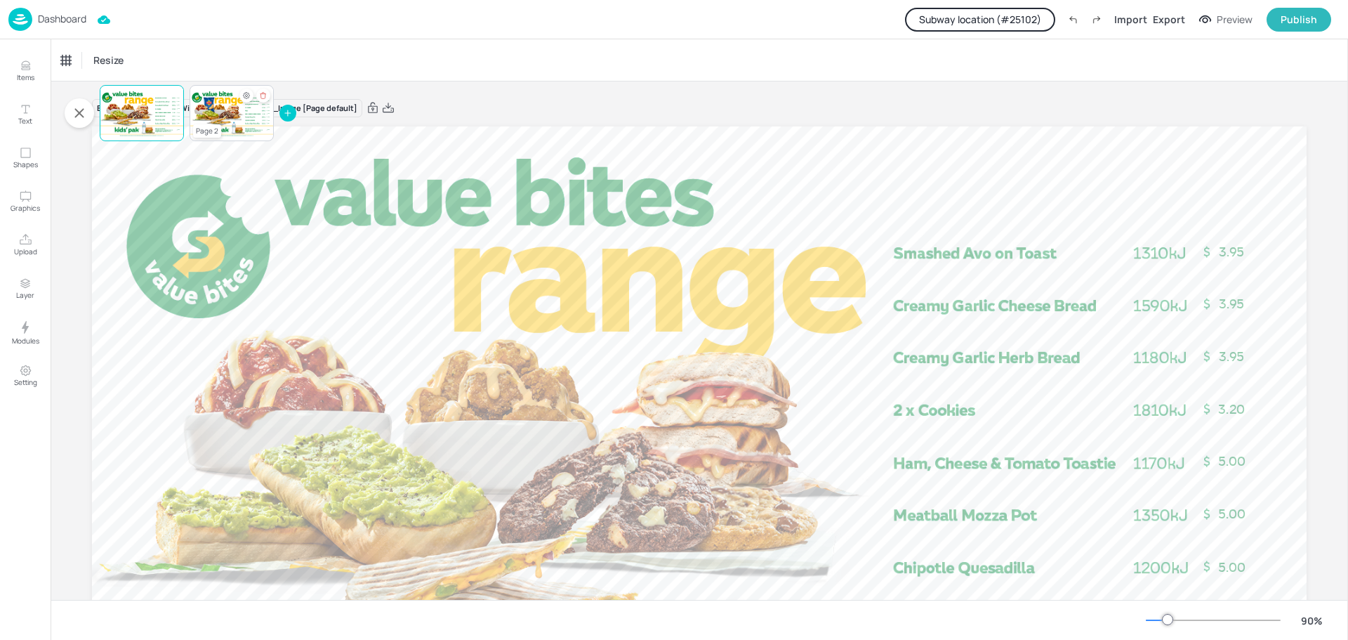
click at [222, 121] on div at bounding box center [232, 113] width 84 height 48
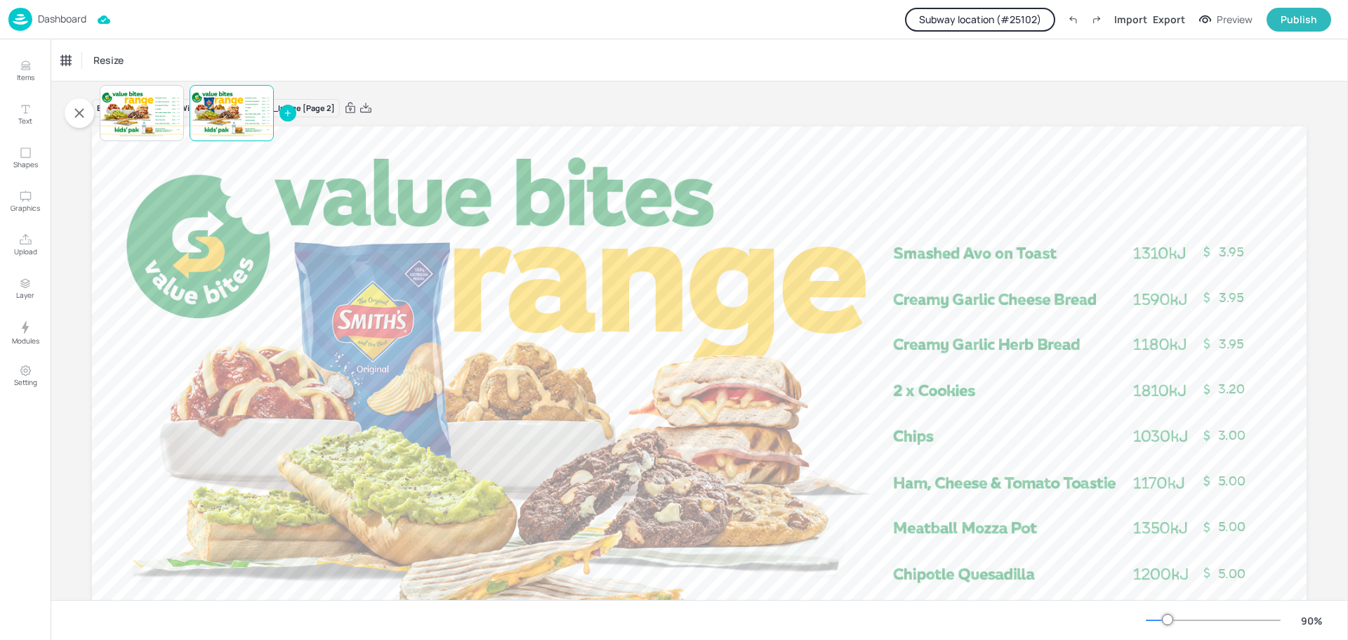
click at [65, 19] on p "Dashboard" at bounding box center [62, 19] width 48 height 10
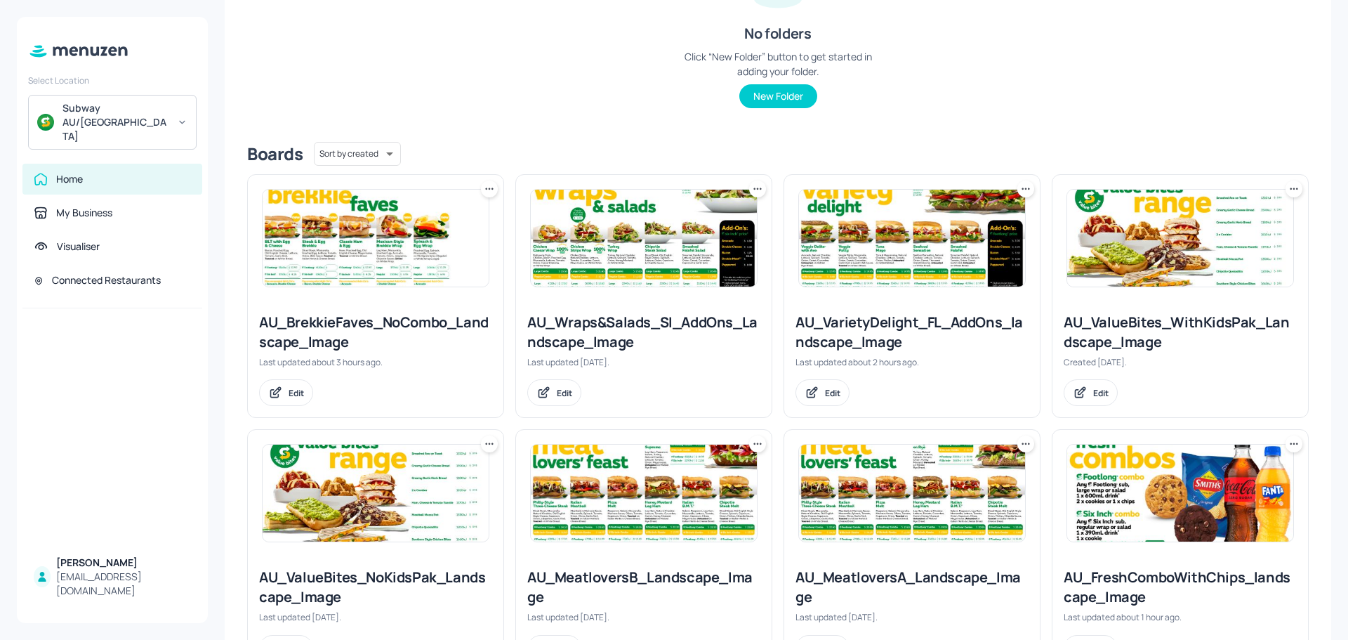
scroll to position [281, 0]
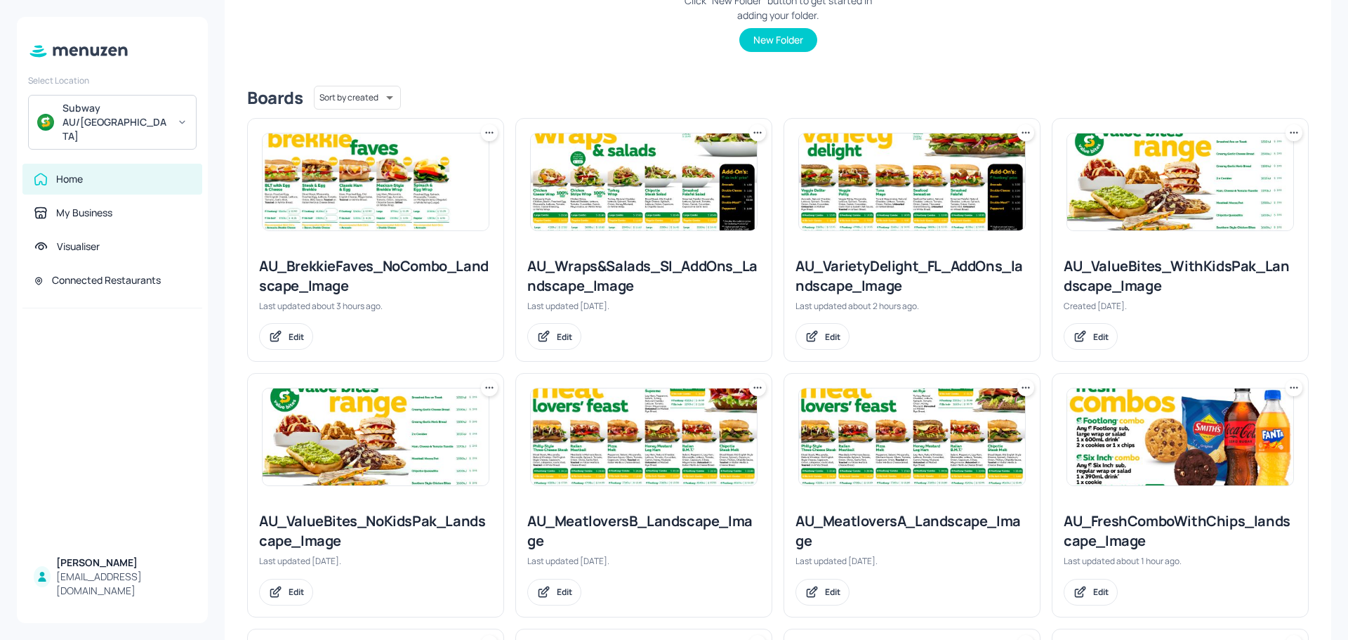
click at [411, 433] on img at bounding box center [376, 436] width 226 height 97
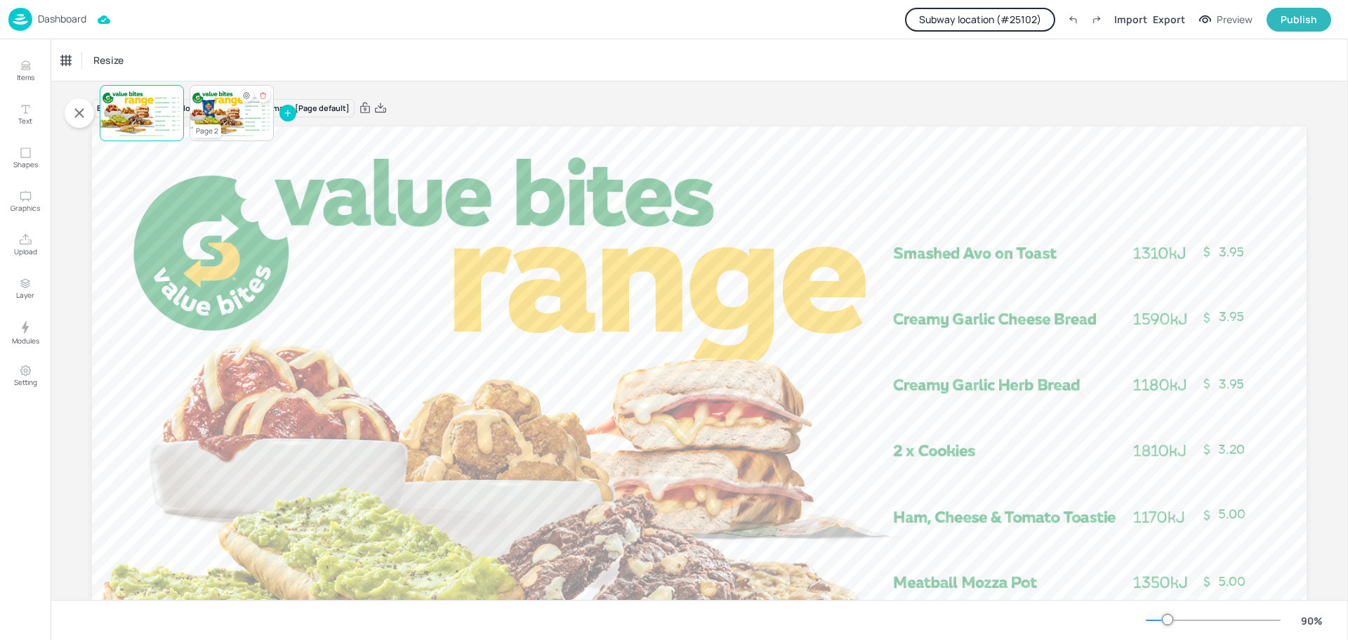
click at [225, 120] on div at bounding box center [232, 113] width 84 height 48
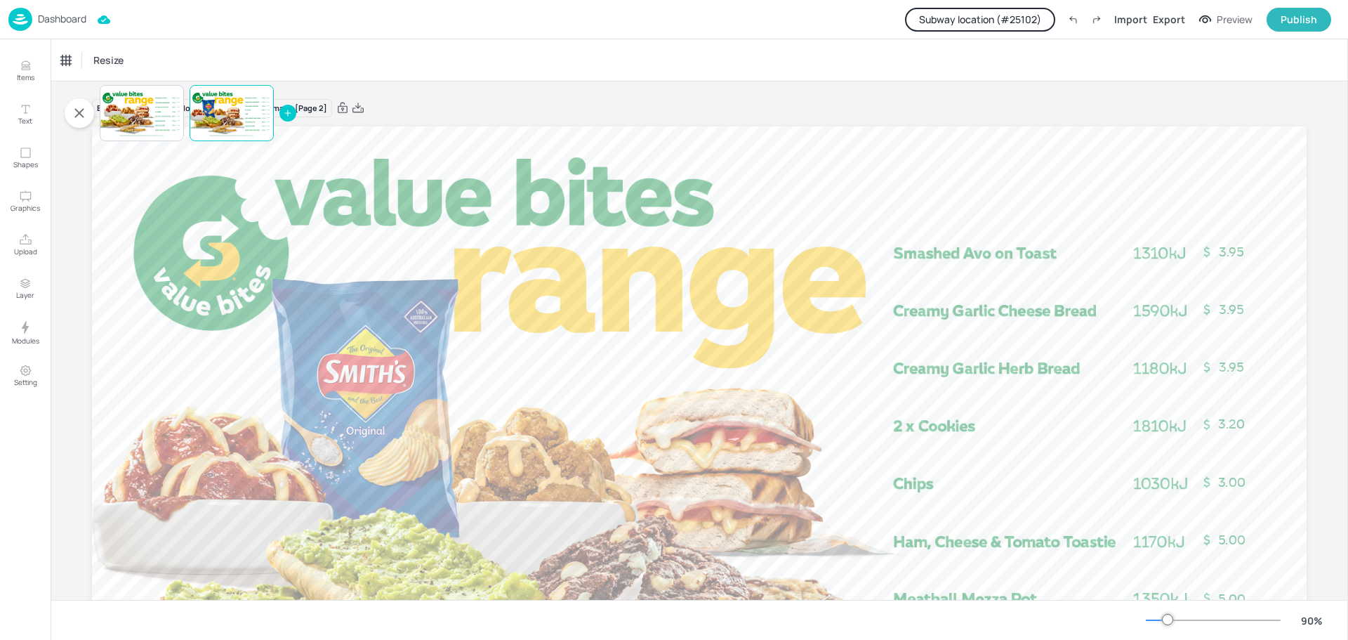
click at [54, 20] on p "Dashboard" at bounding box center [62, 19] width 48 height 10
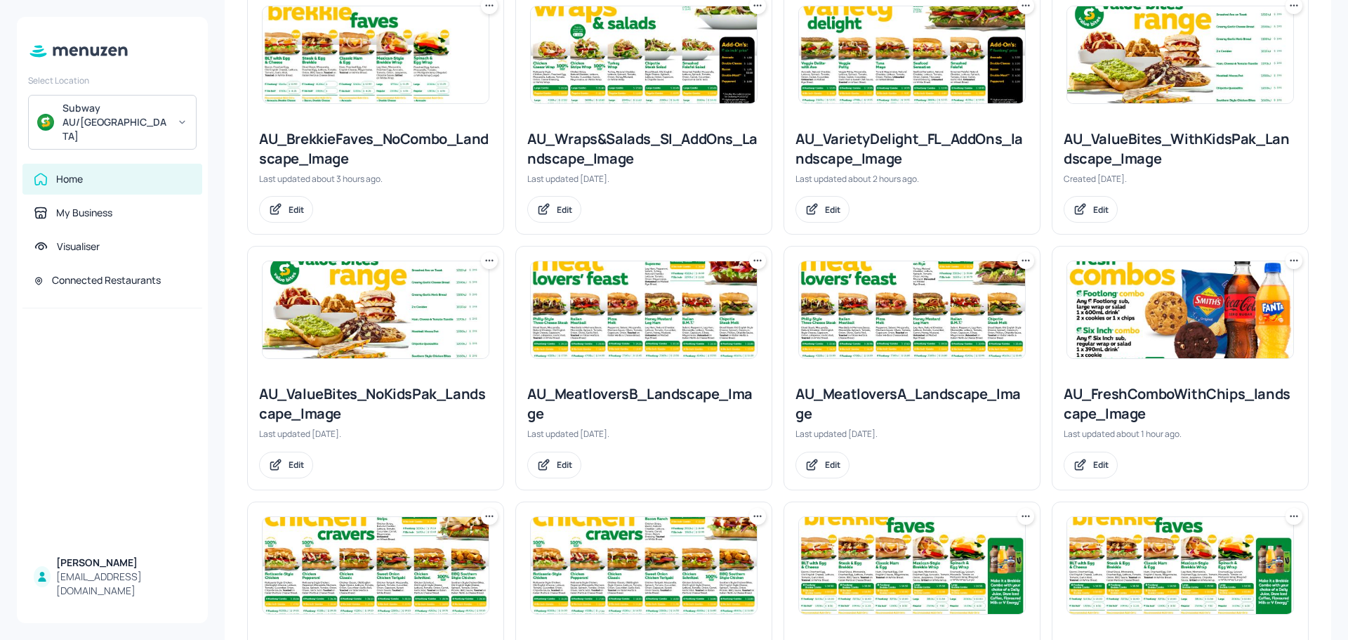
scroll to position [421, 0]
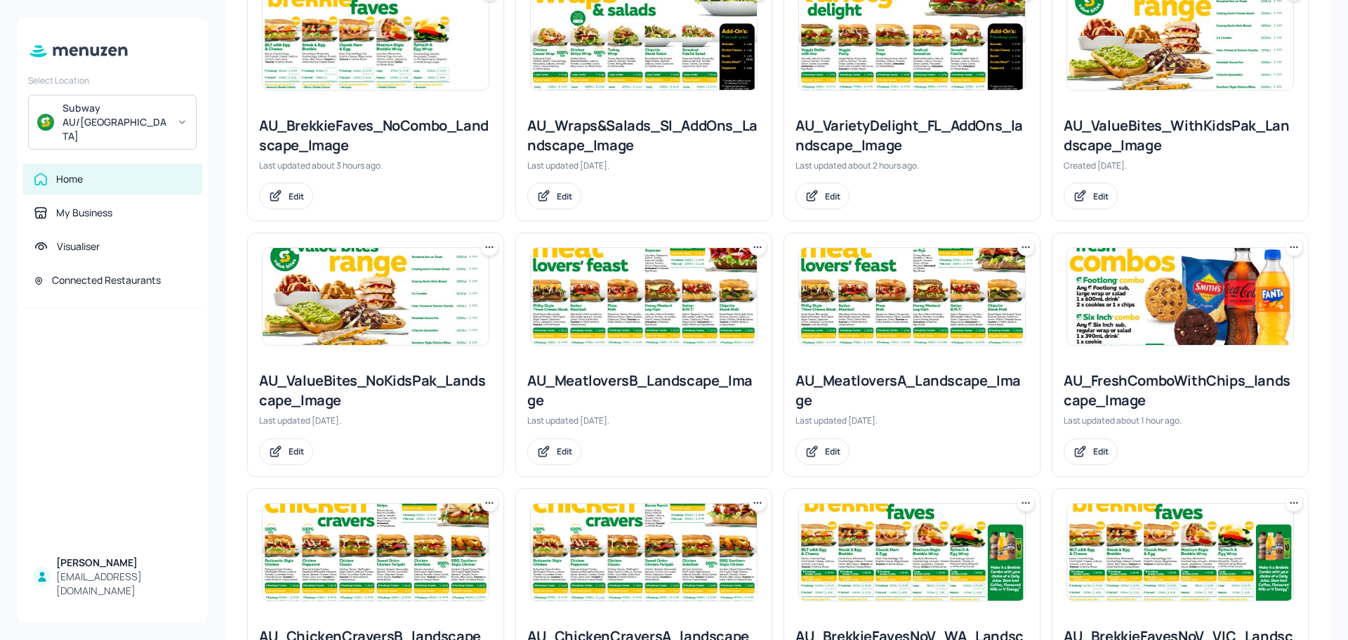
click at [683, 325] on img at bounding box center [644, 296] width 226 height 97
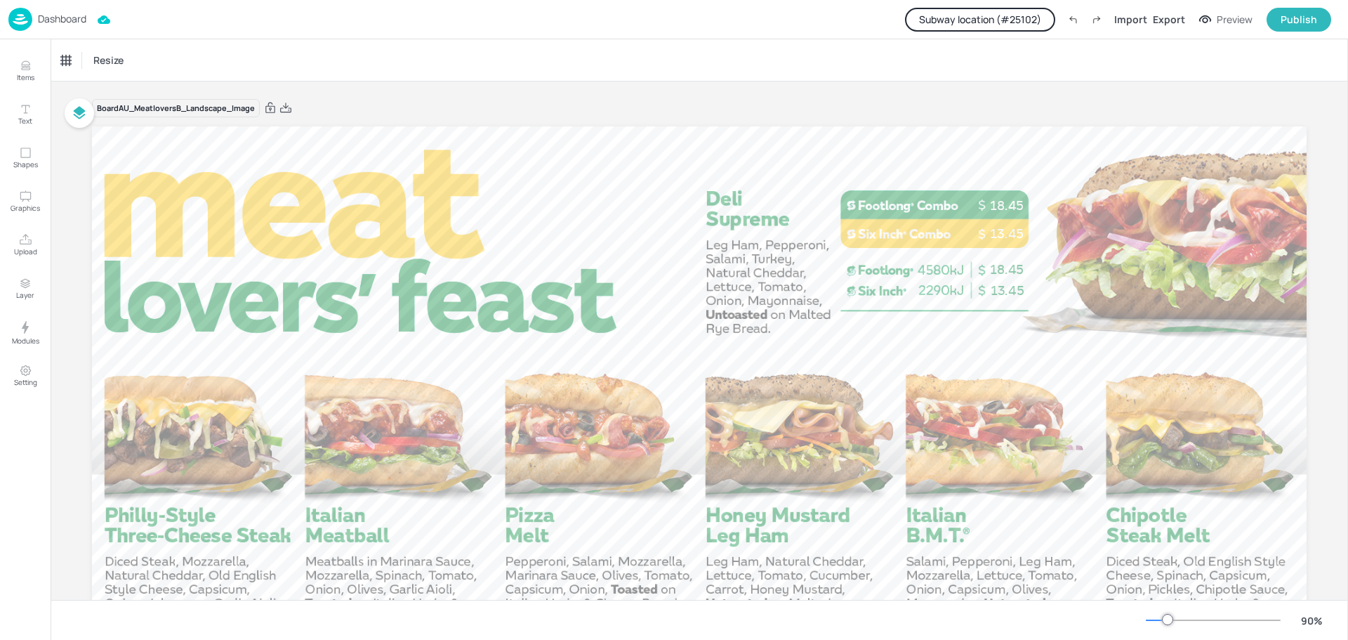
click at [56, 22] on p "Dashboard" at bounding box center [62, 19] width 48 height 10
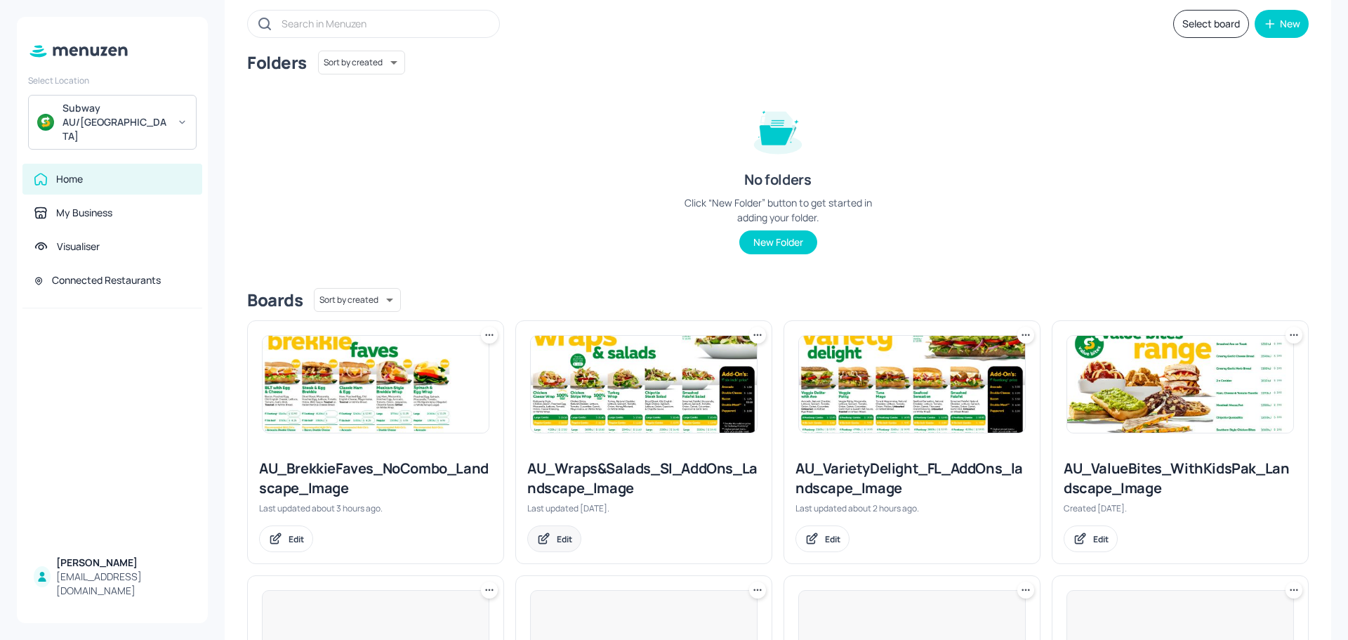
scroll to position [421, 0]
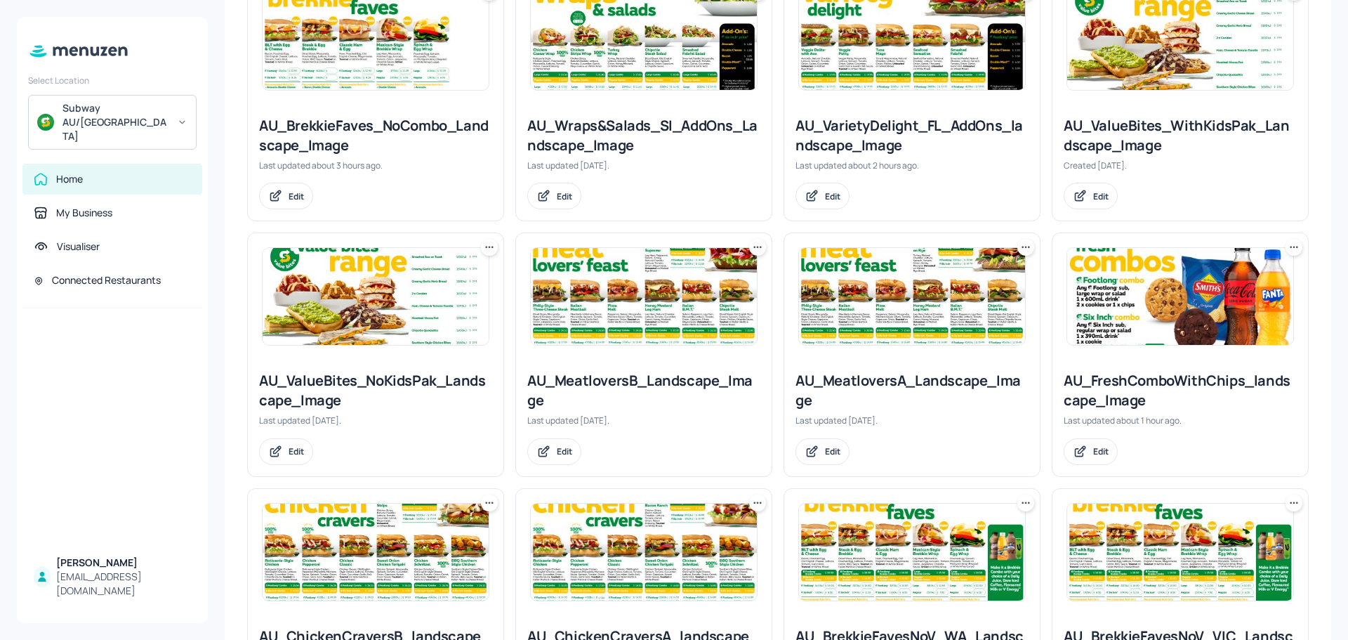
click at [949, 305] on img at bounding box center [912, 296] width 226 height 97
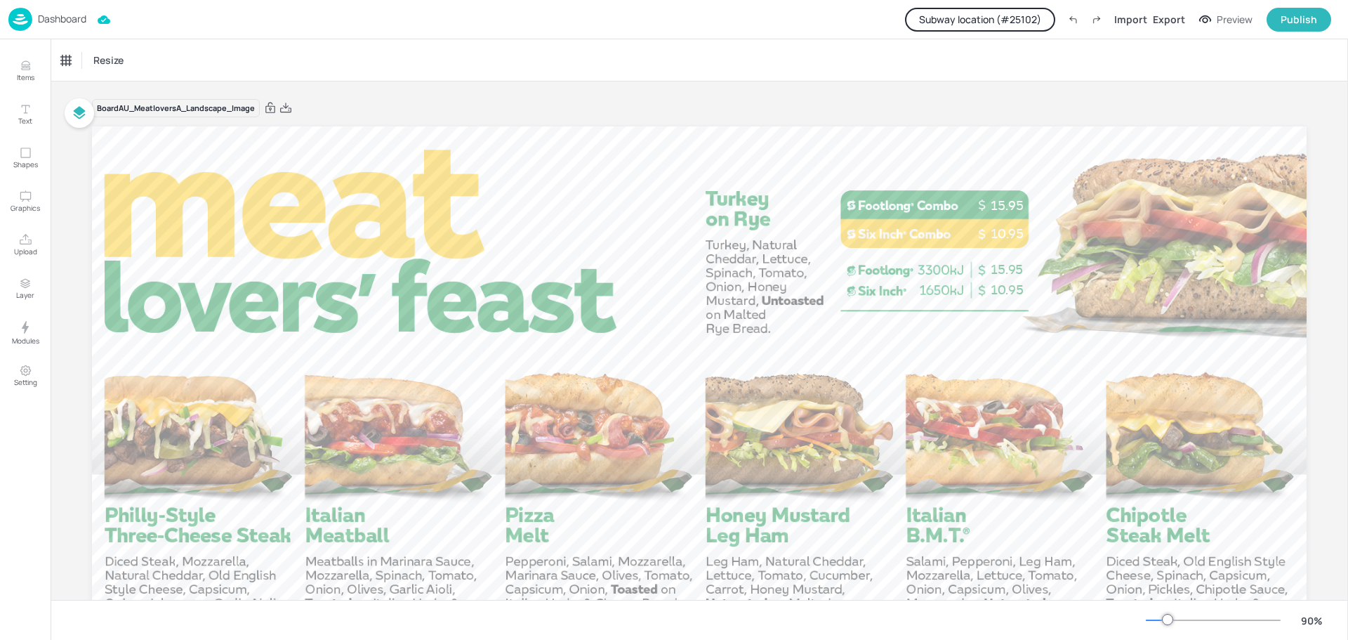
click at [48, 23] on p "Dashboard" at bounding box center [62, 19] width 48 height 10
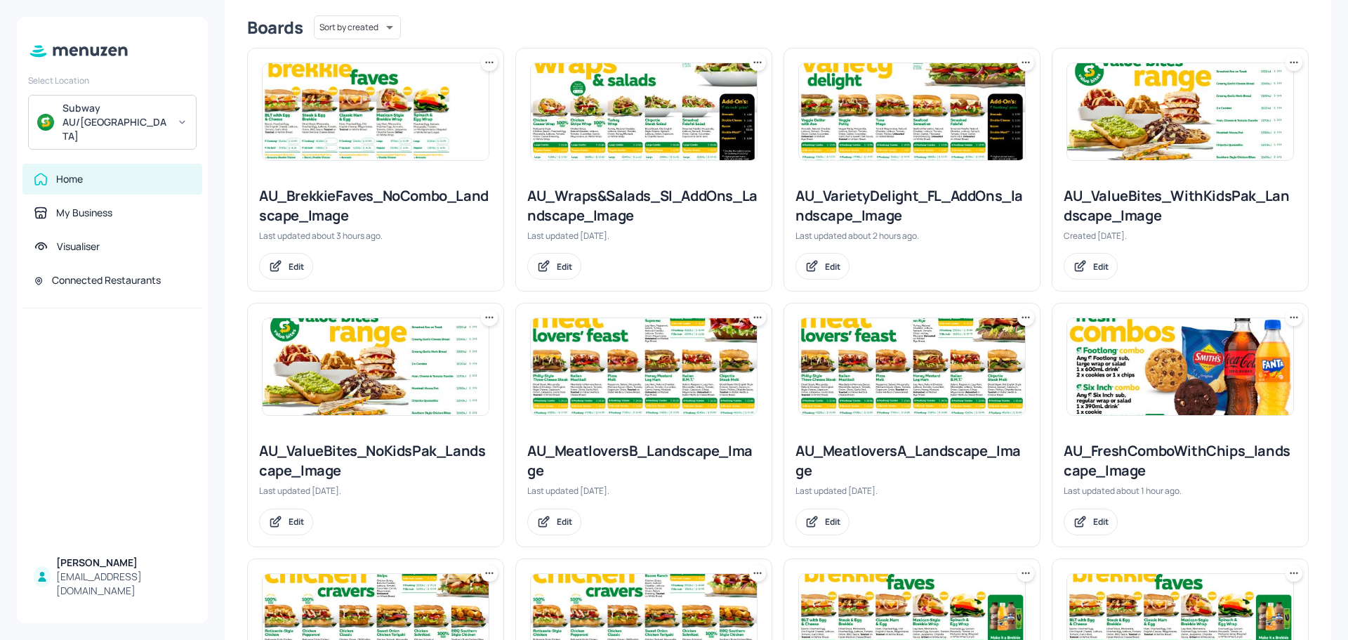
click at [1157, 385] on img at bounding box center [1180, 366] width 226 height 97
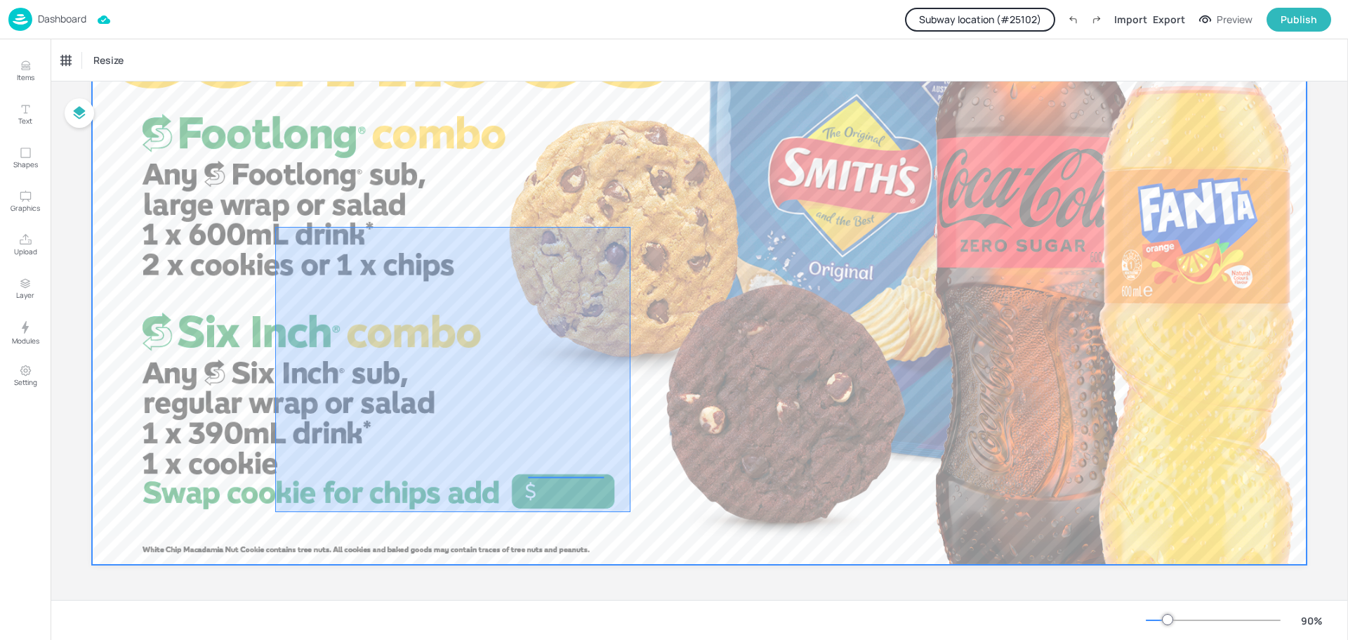
drag, startPoint x: 275, startPoint y: 227, endPoint x: 631, endPoint y: 512, distance: 455.5
click at [631, 512] on div at bounding box center [699, 222] width 1215 height 683
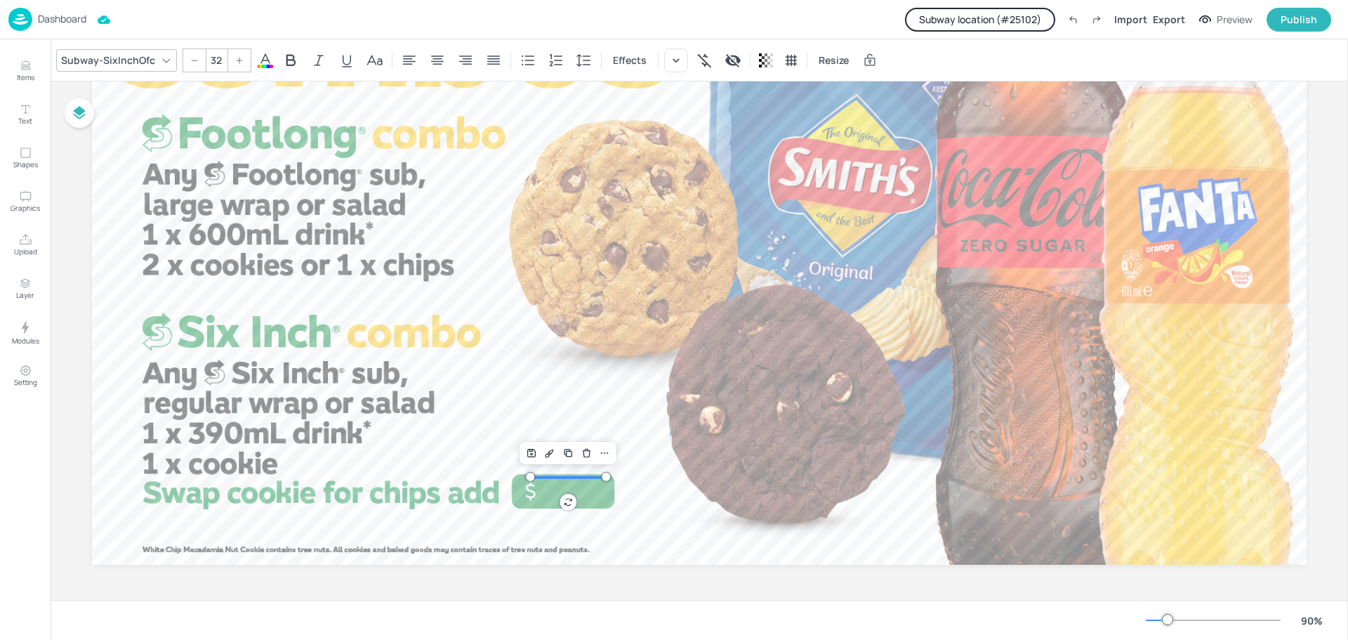
click at [47, 18] on p "Dashboard" at bounding box center [62, 19] width 48 height 10
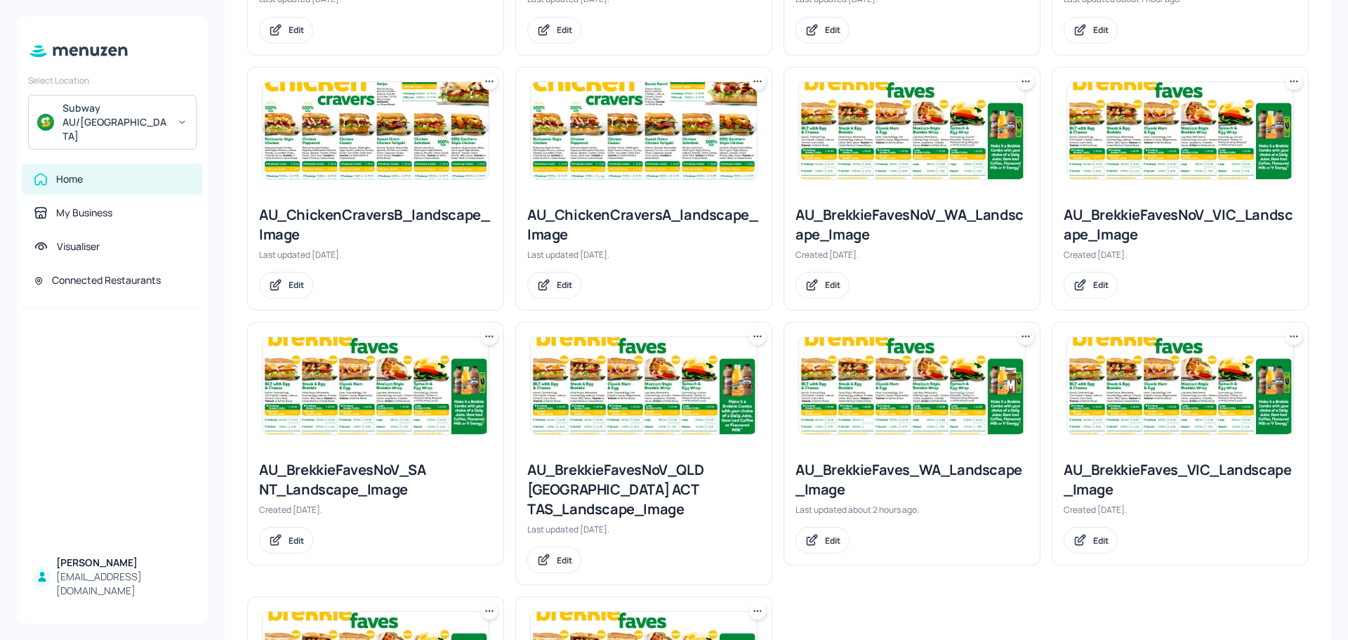
click at [387, 386] on img at bounding box center [376, 385] width 226 height 97
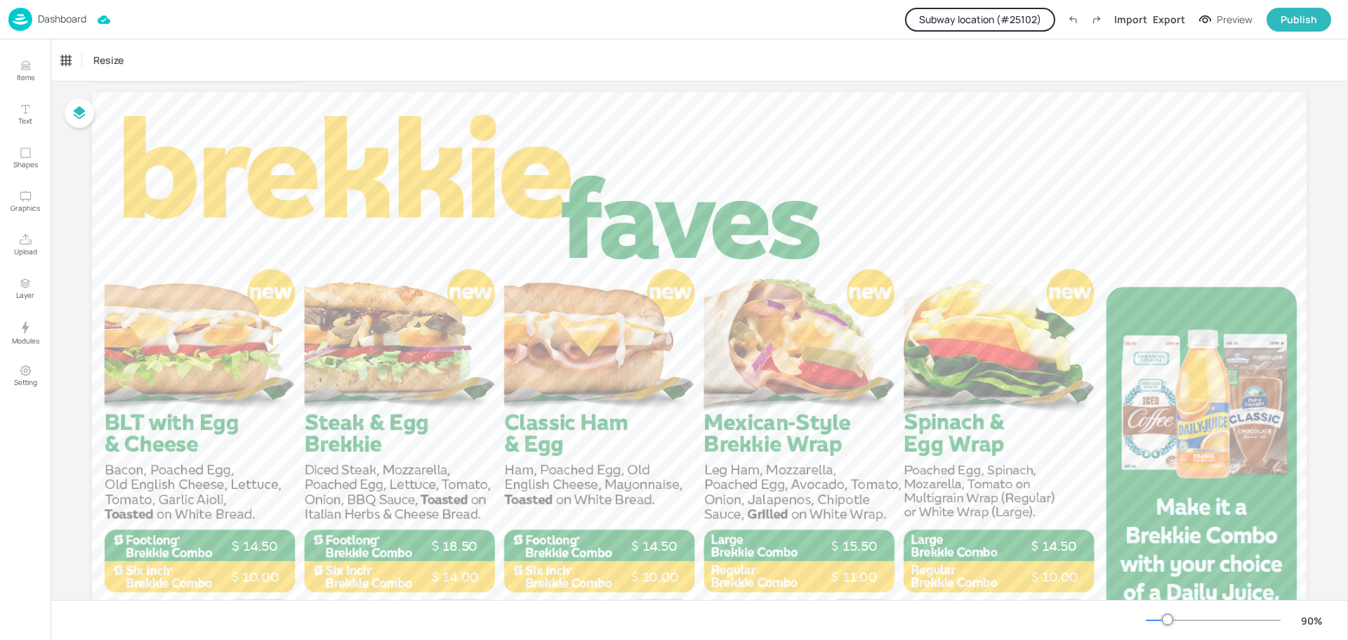
click at [55, 18] on p "Dashboard" at bounding box center [62, 19] width 48 height 10
click at [53, 20] on p "Dashboard" at bounding box center [62, 19] width 48 height 10
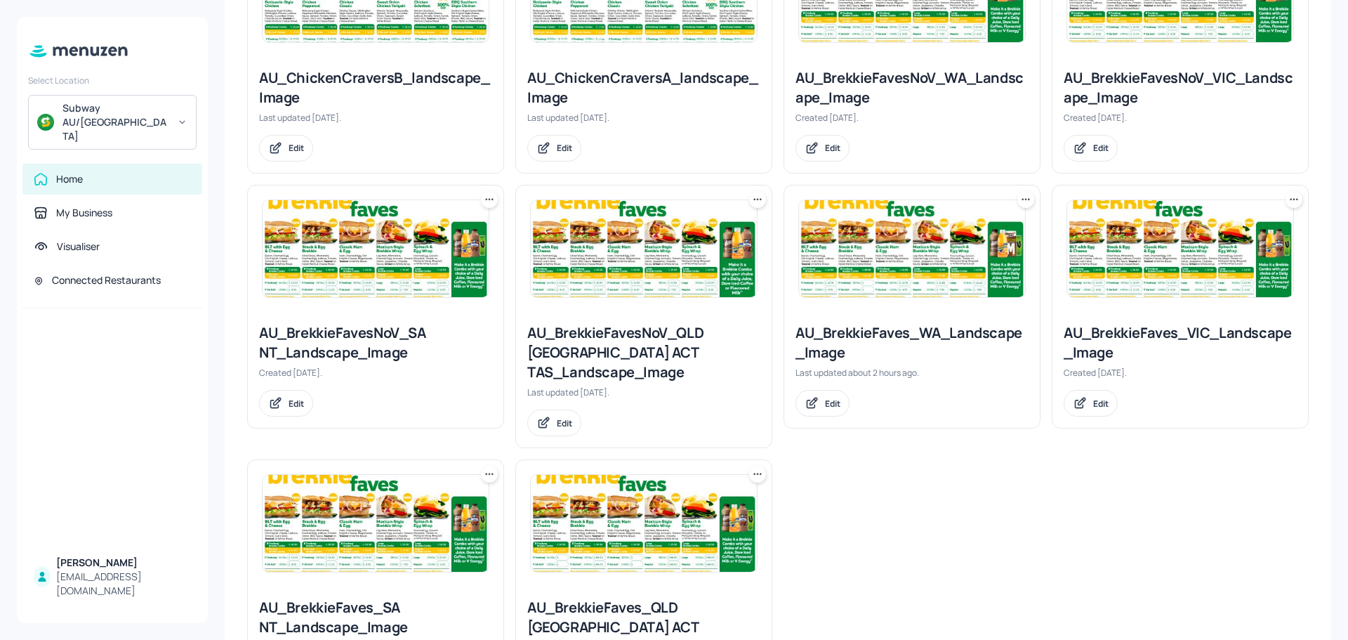
scroll to position [1057, 0]
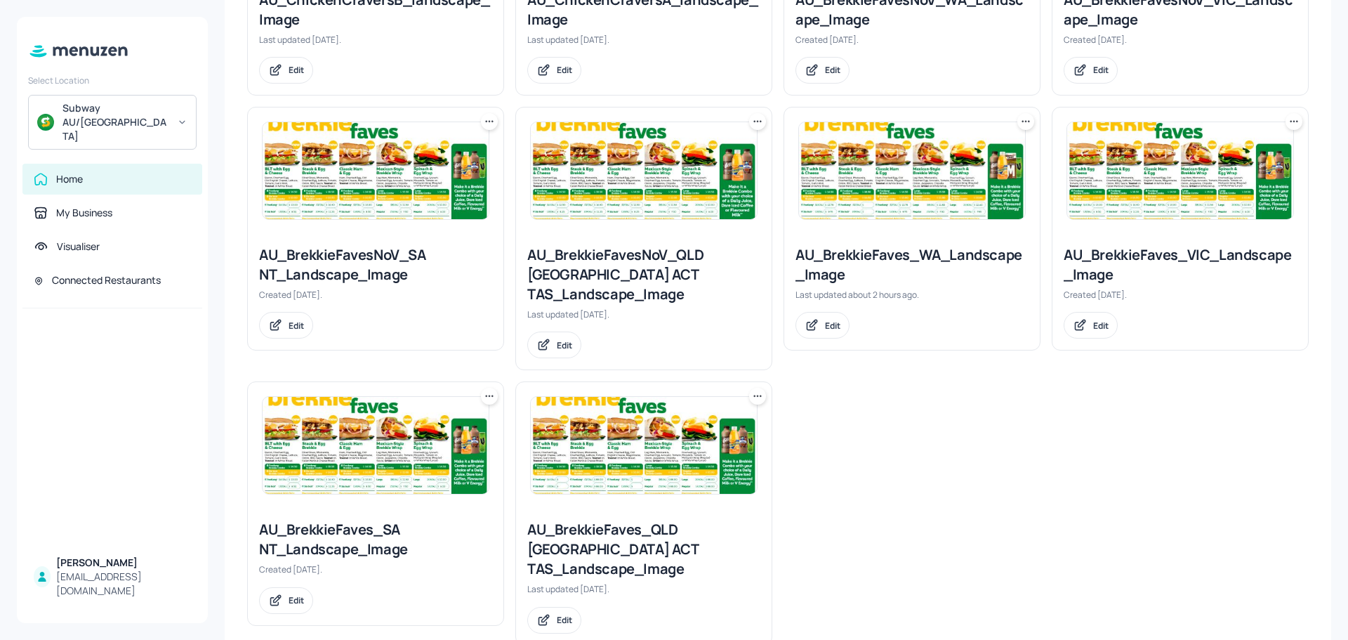
click at [640, 458] on img at bounding box center [644, 445] width 226 height 97
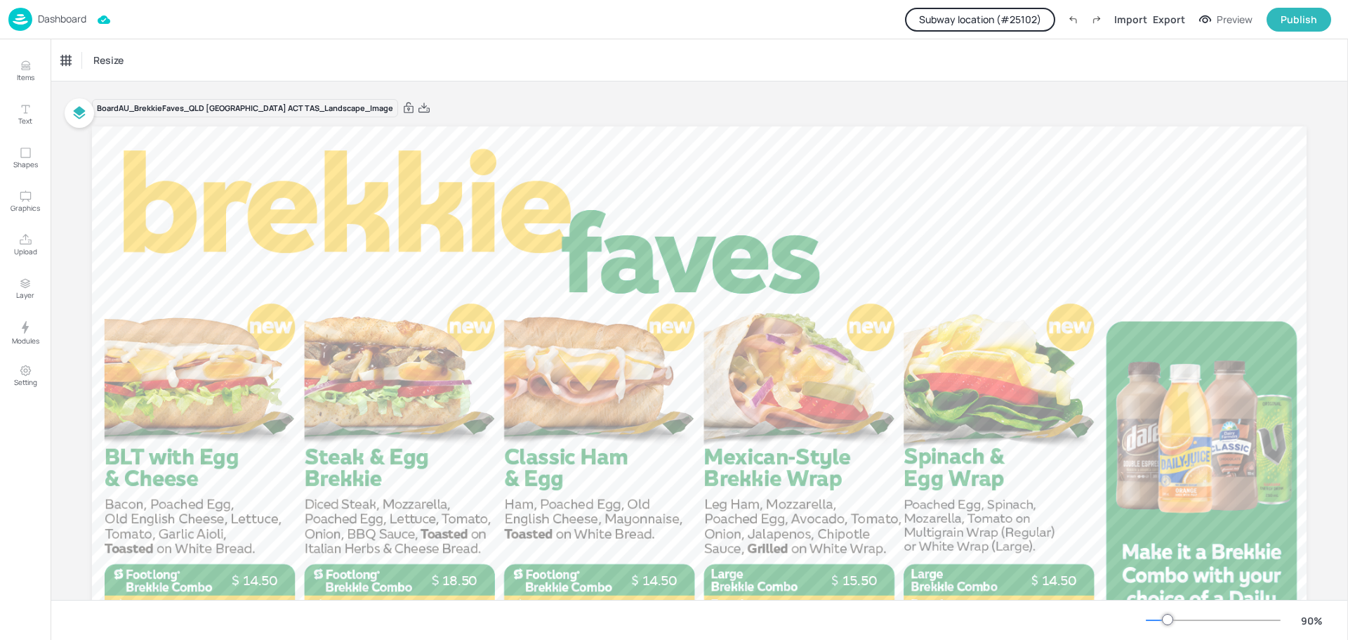
click at [970, 18] on button "Subway location (# 25102 )" at bounding box center [980, 20] width 150 height 24
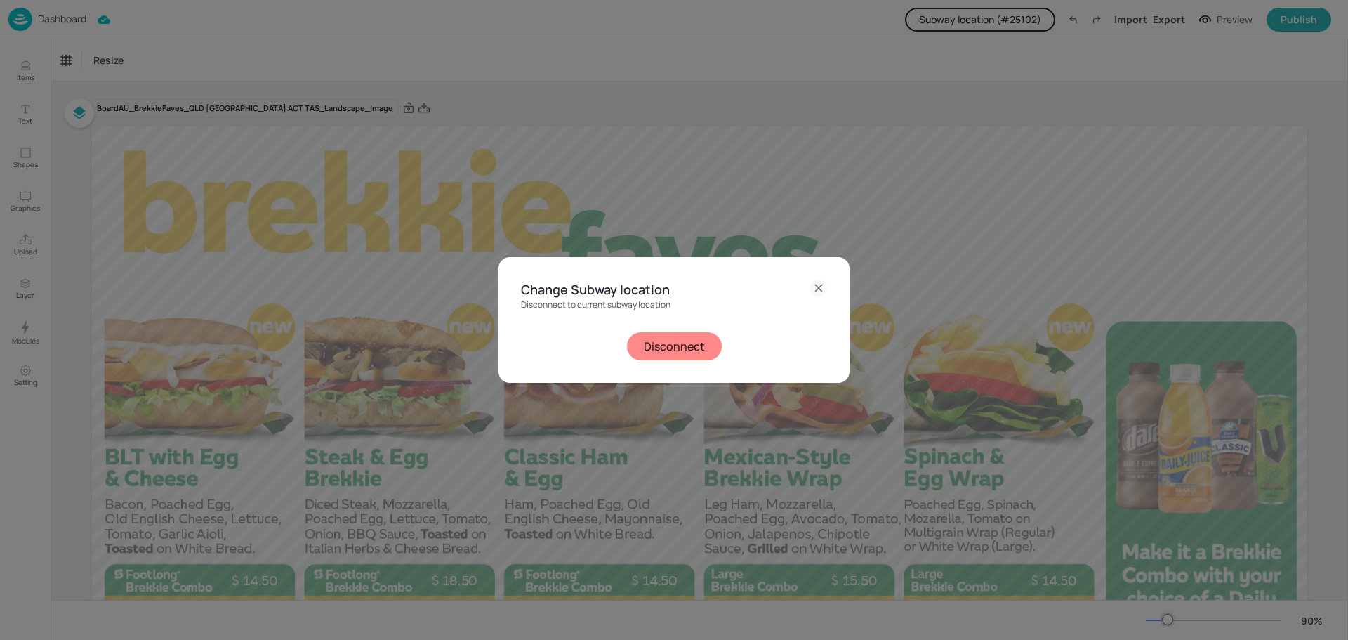
click at [678, 355] on button "Disconnect" at bounding box center [674, 346] width 95 height 28
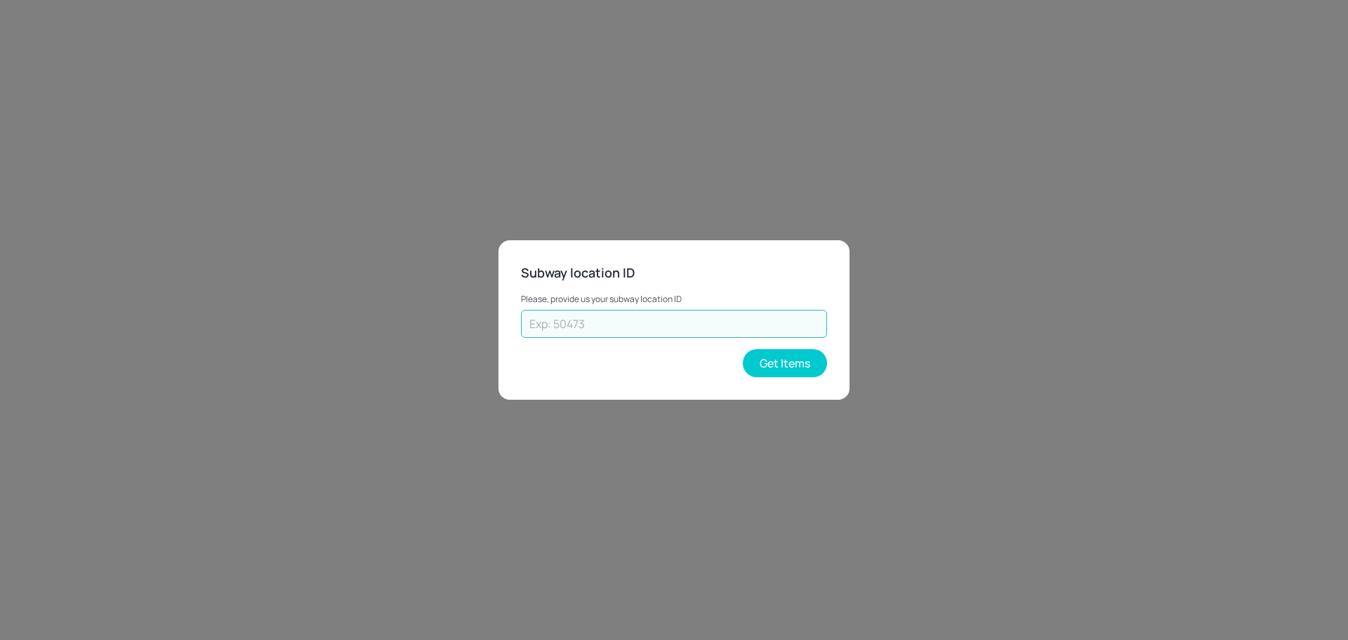
click at [657, 316] on input "text" at bounding box center [674, 324] width 306 height 28
paste input "o 35478"
drag, startPoint x: 541, startPoint y: 321, endPoint x: 500, endPoint y: 321, distance: 40.7
click at [500, 321] on div "Subway location ID Please, provide us your subway location ID o 35478 ​ Get Ite…" at bounding box center [674, 319] width 351 height 159
type input "35478"
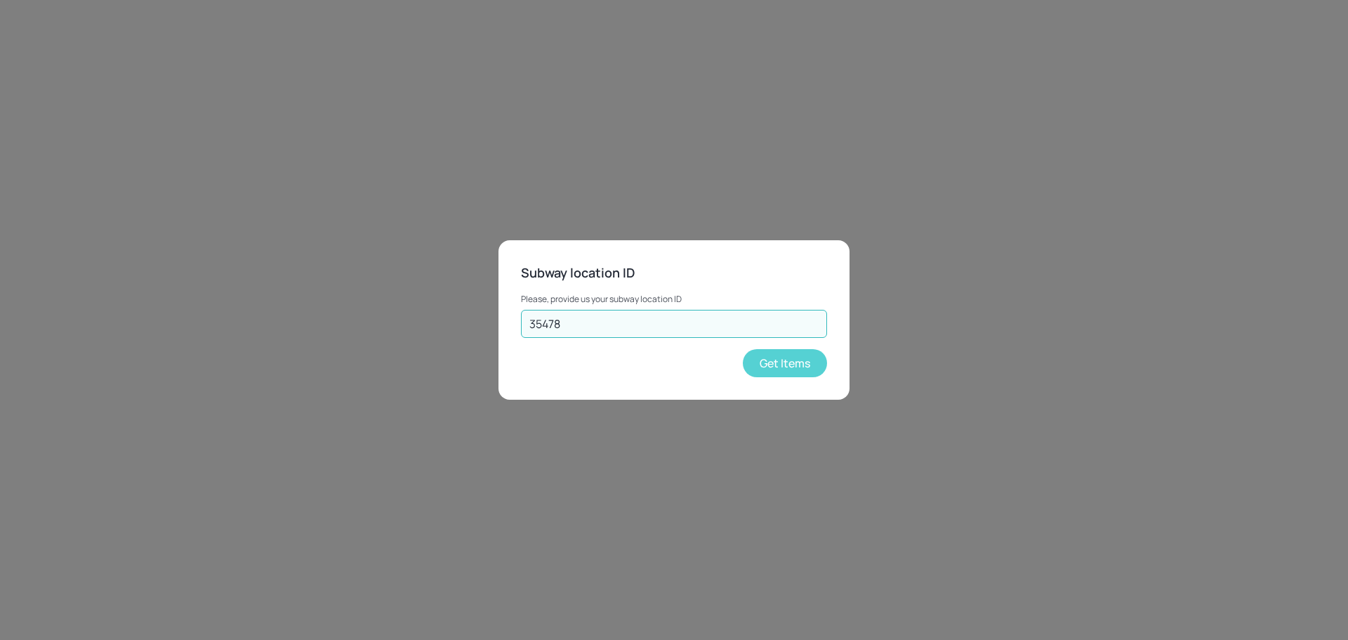
click at [816, 368] on button "Get Items" at bounding box center [785, 363] width 84 height 28
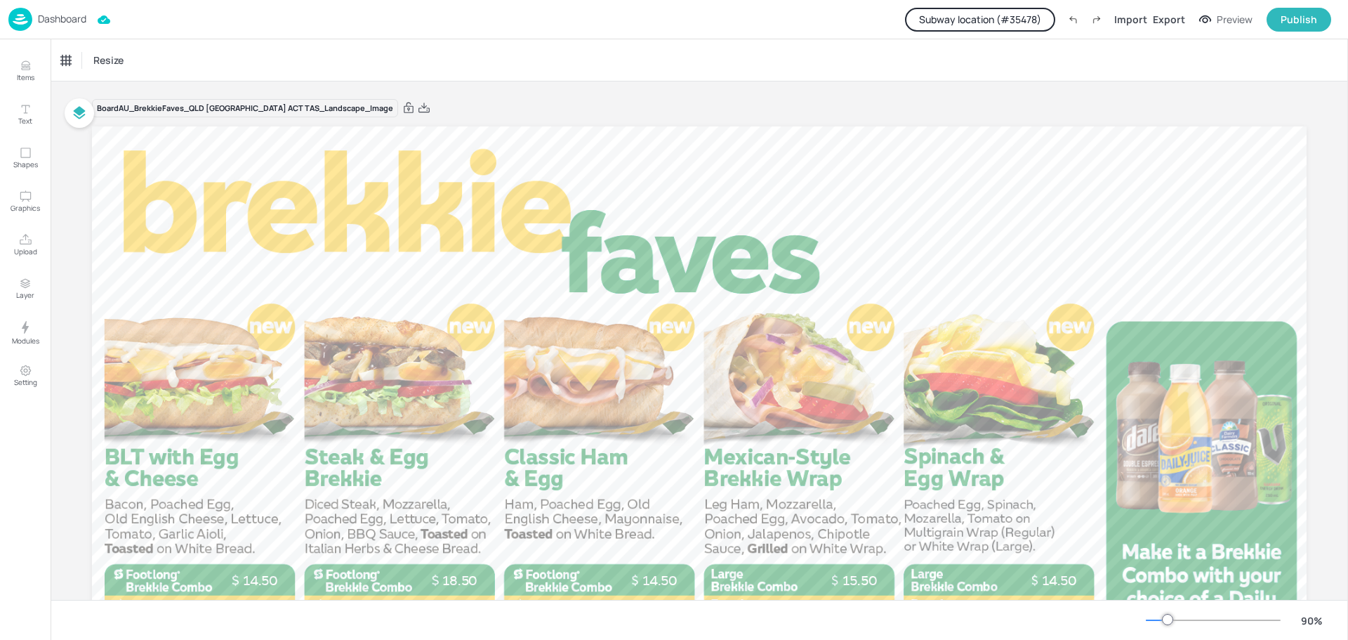
click at [47, 23] on p "Dashboard" at bounding box center [62, 19] width 48 height 10
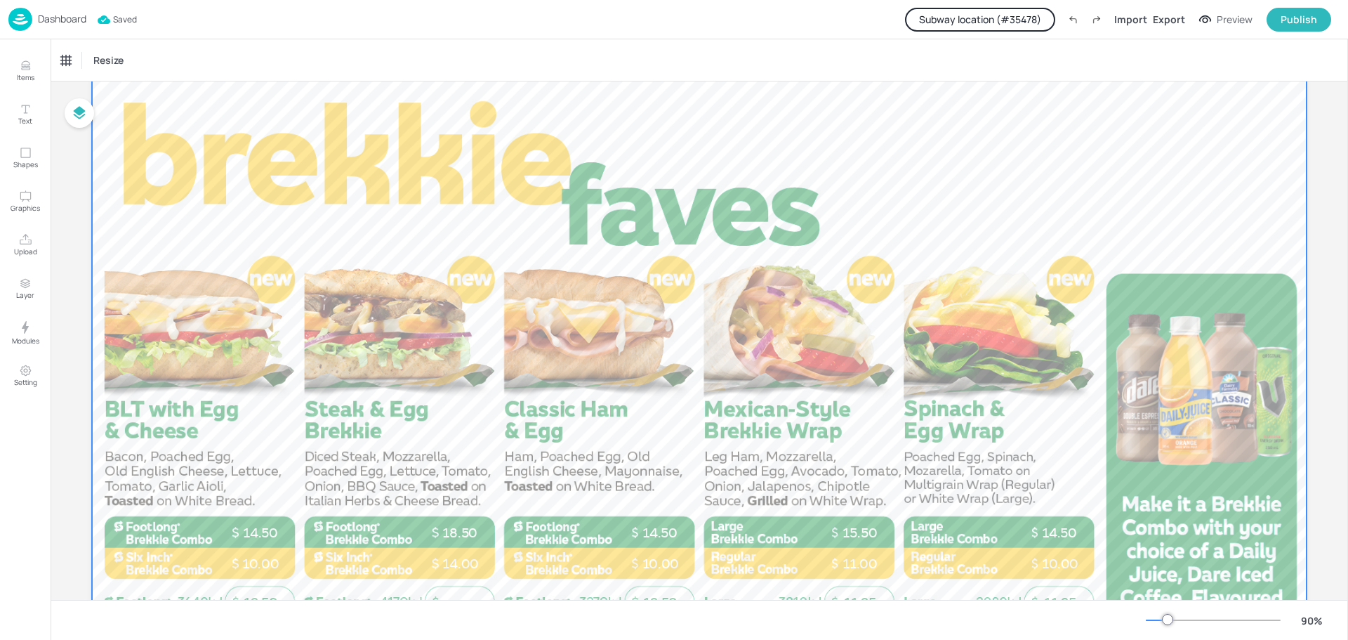
scroll to position [70, 0]
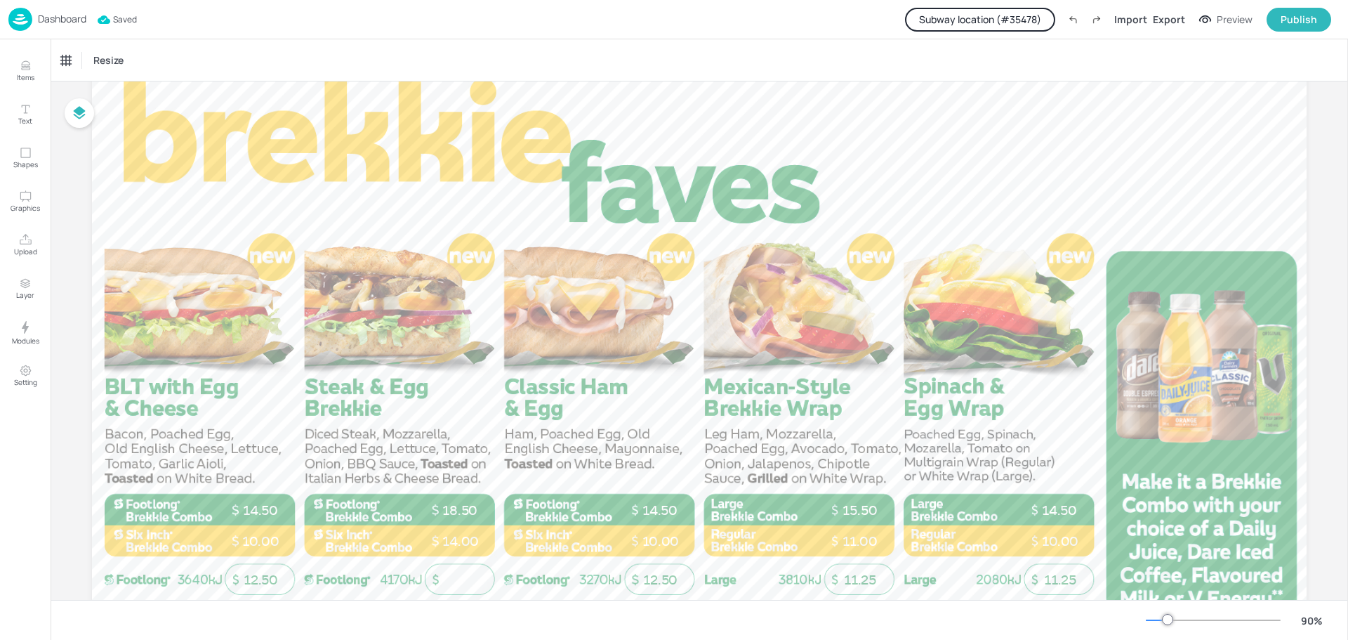
click at [58, 25] on div "Dashboard" at bounding box center [47, 19] width 78 height 23
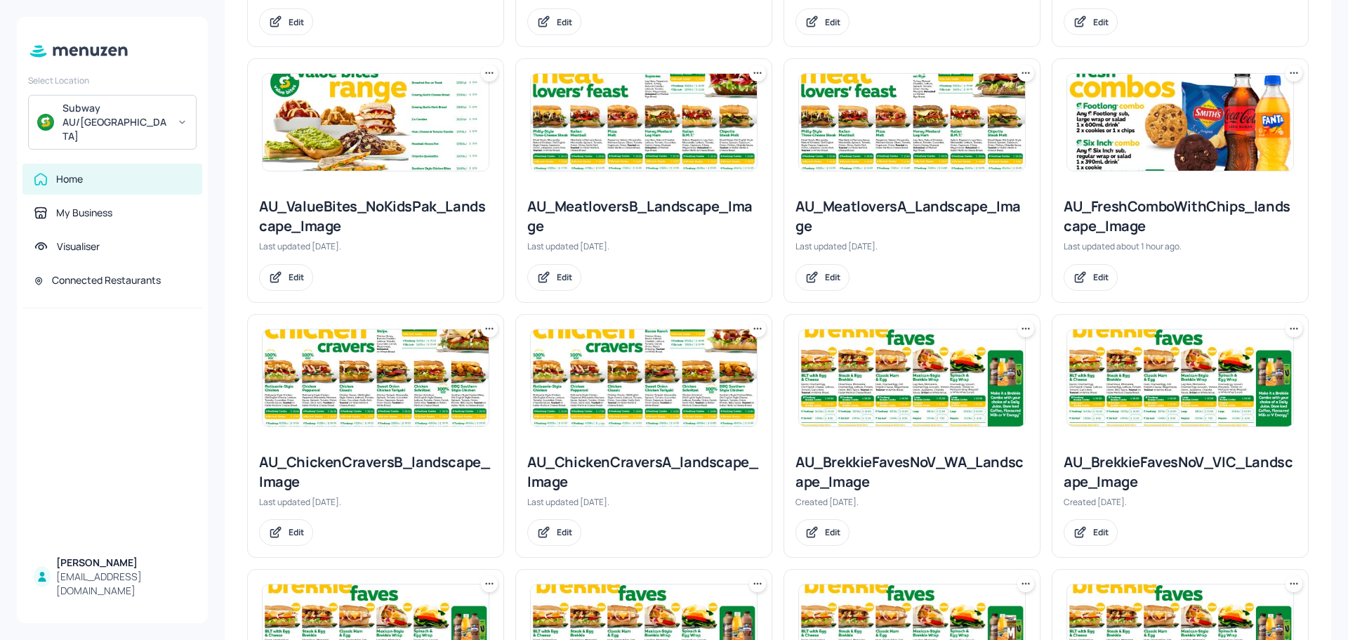
scroll to position [632, 0]
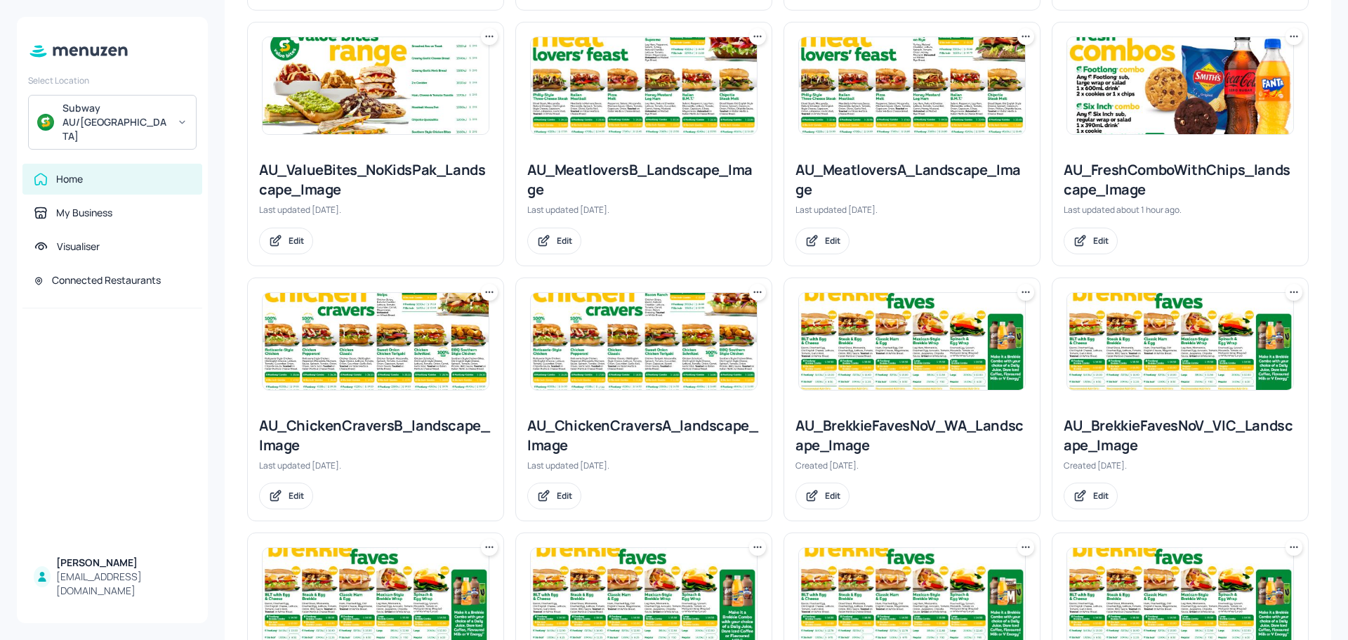
click at [651, 354] on img at bounding box center [644, 341] width 226 height 97
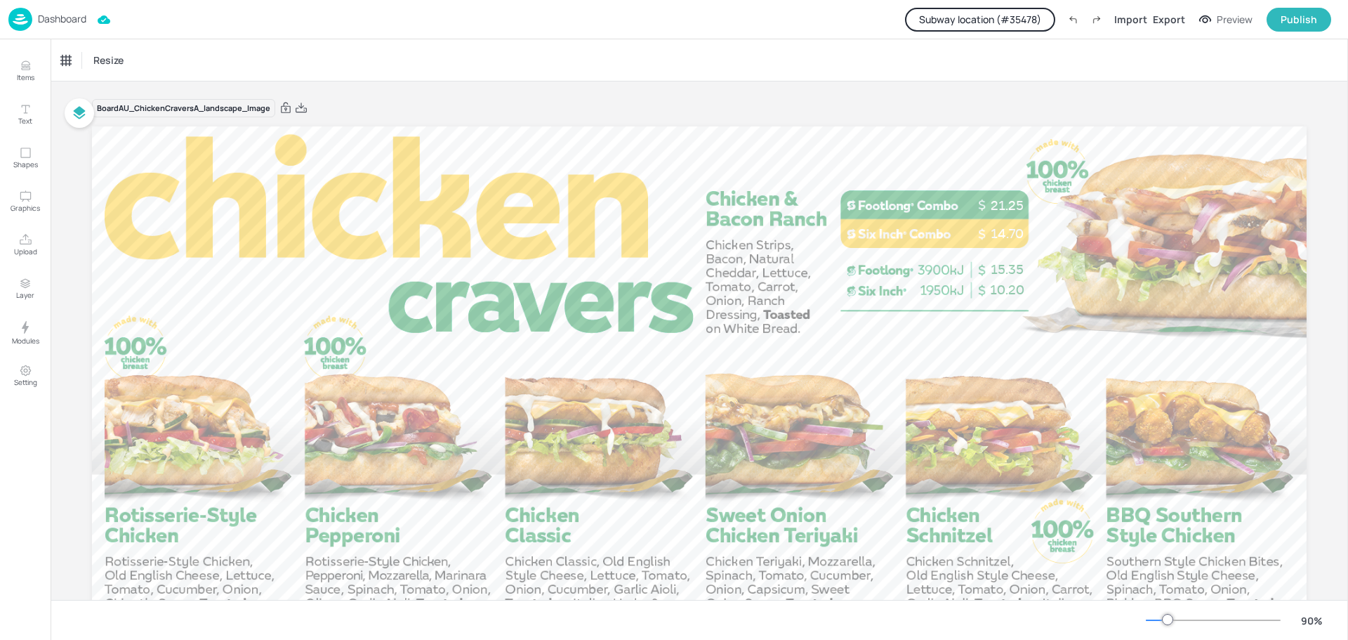
click at [67, 24] on p "Dashboard" at bounding box center [62, 19] width 48 height 10
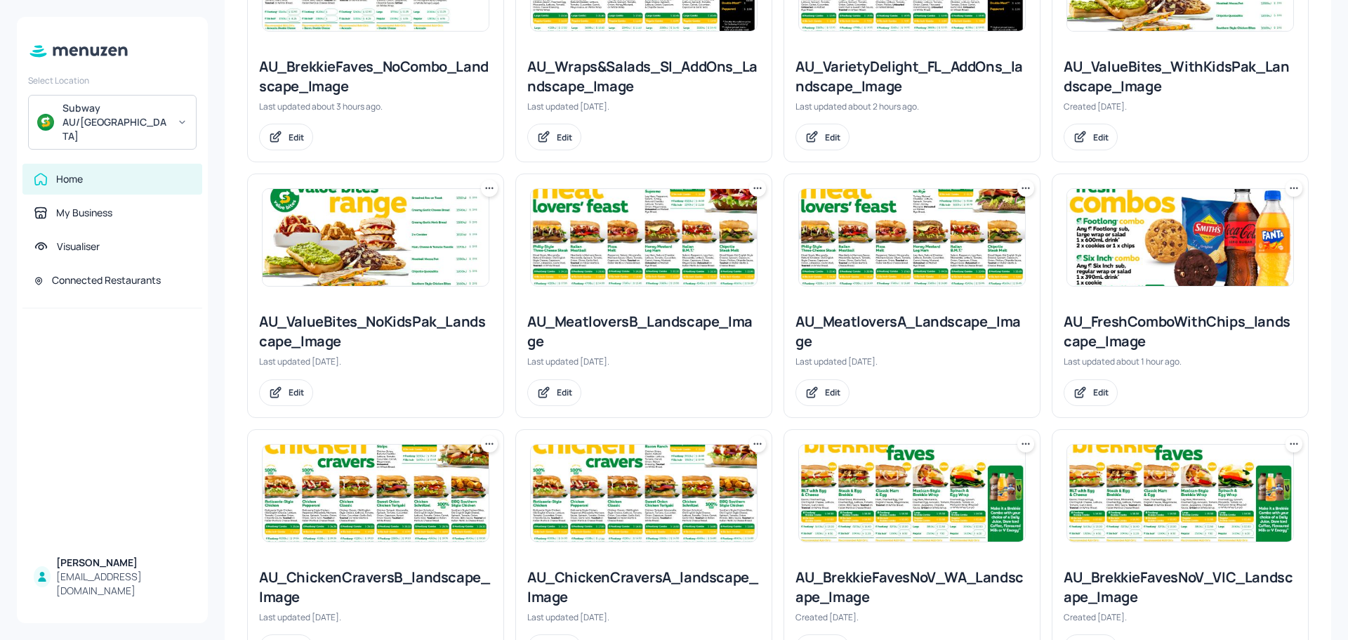
scroll to position [492, 0]
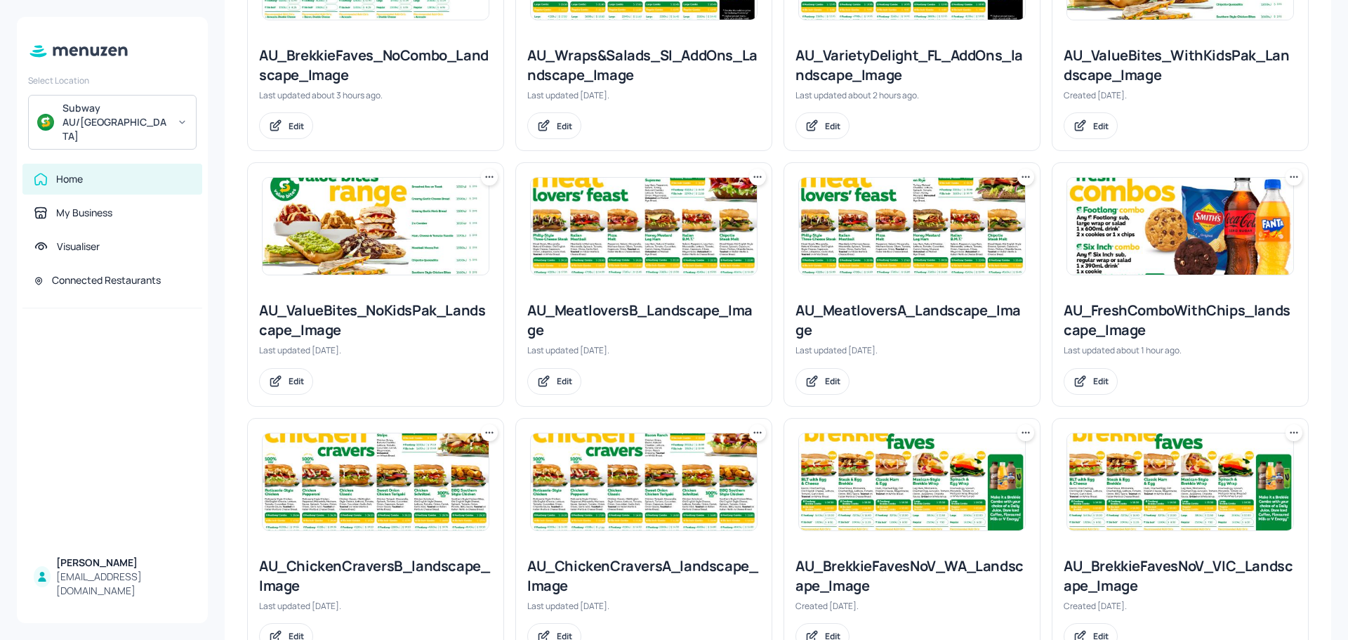
click at [366, 500] on img at bounding box center [376, 481] width 226 height 97
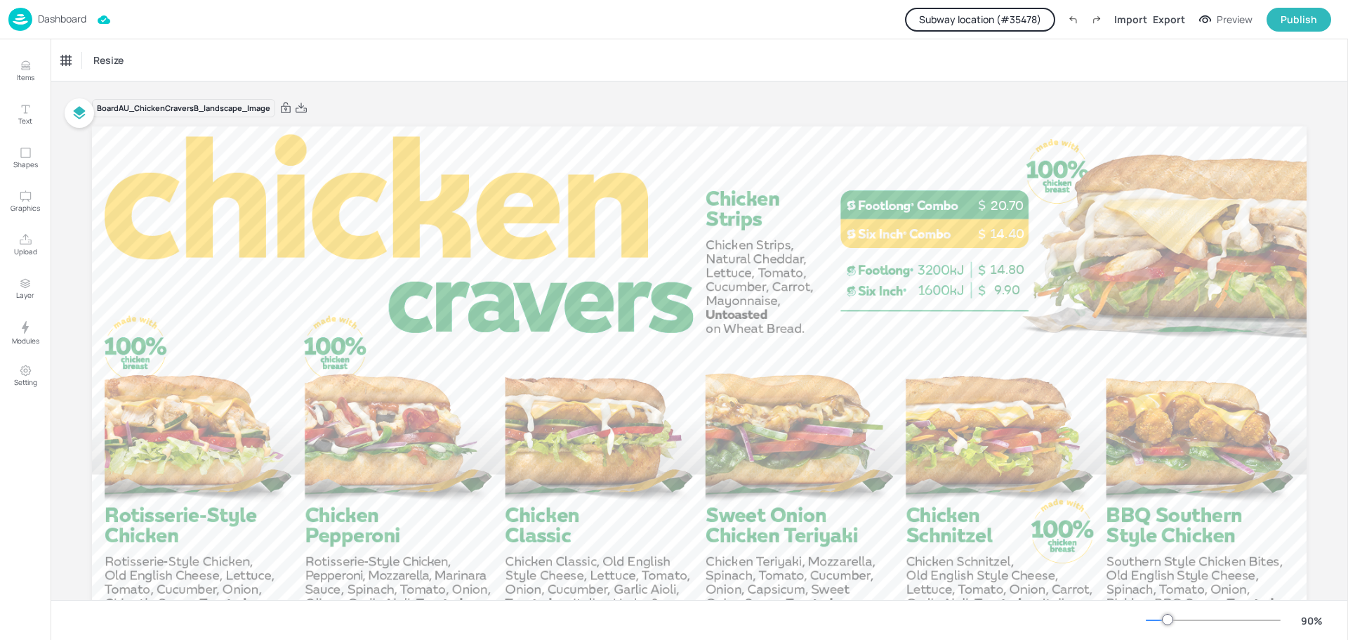
click at [54, 25] on div "Dashboard" at bounding box center [47, 19] width 78 height 23
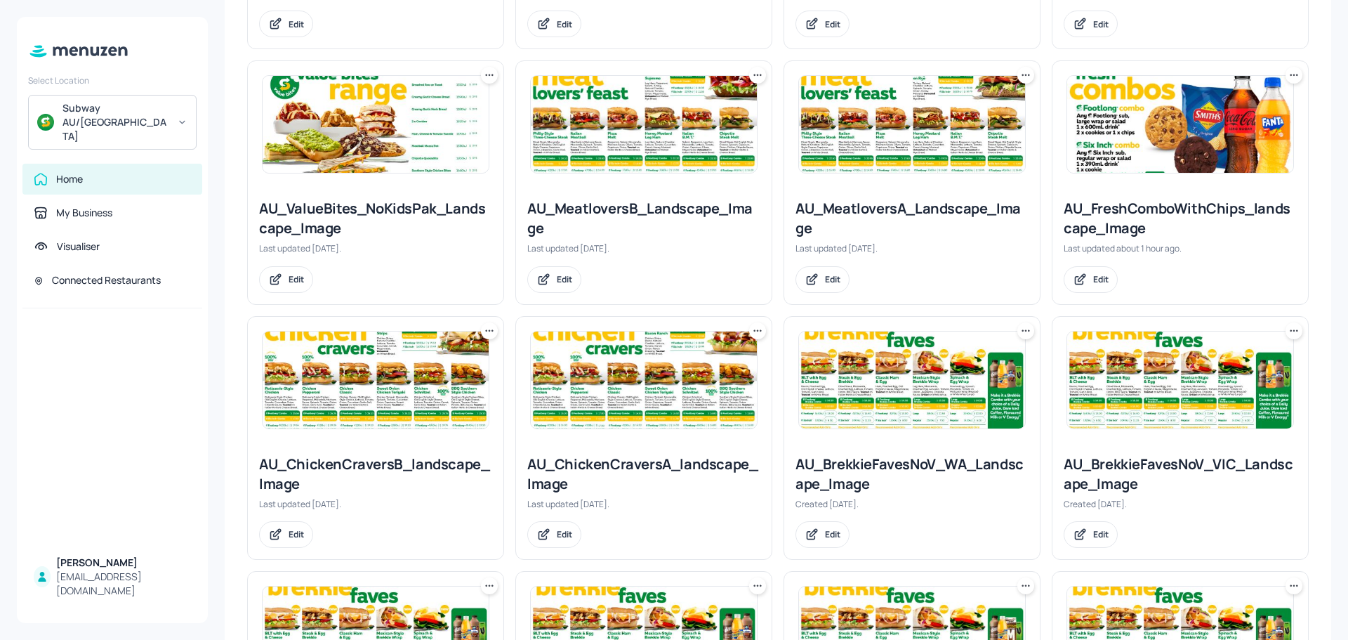
scroll to position [632, 0]
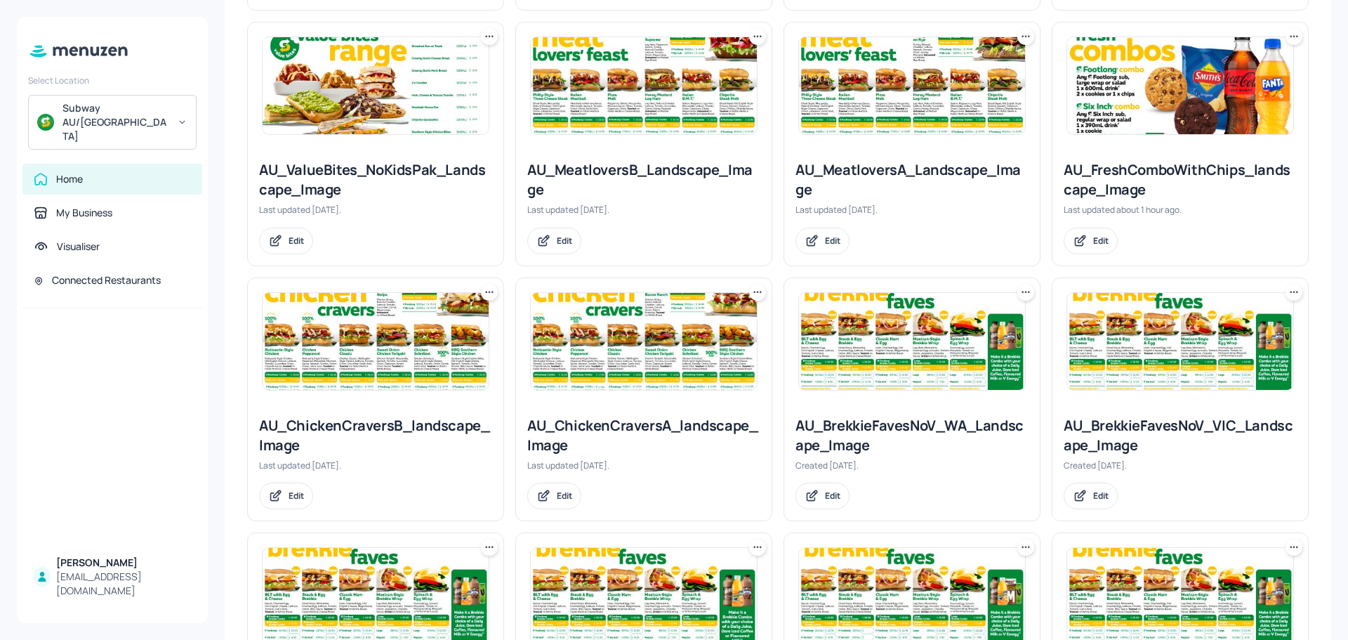
click at [1137, 138] on div at bounding box center [1181, 85] width 256 height 126
click at [1138, 107] on img at bounding box center [1180, 85] width 226 height 97
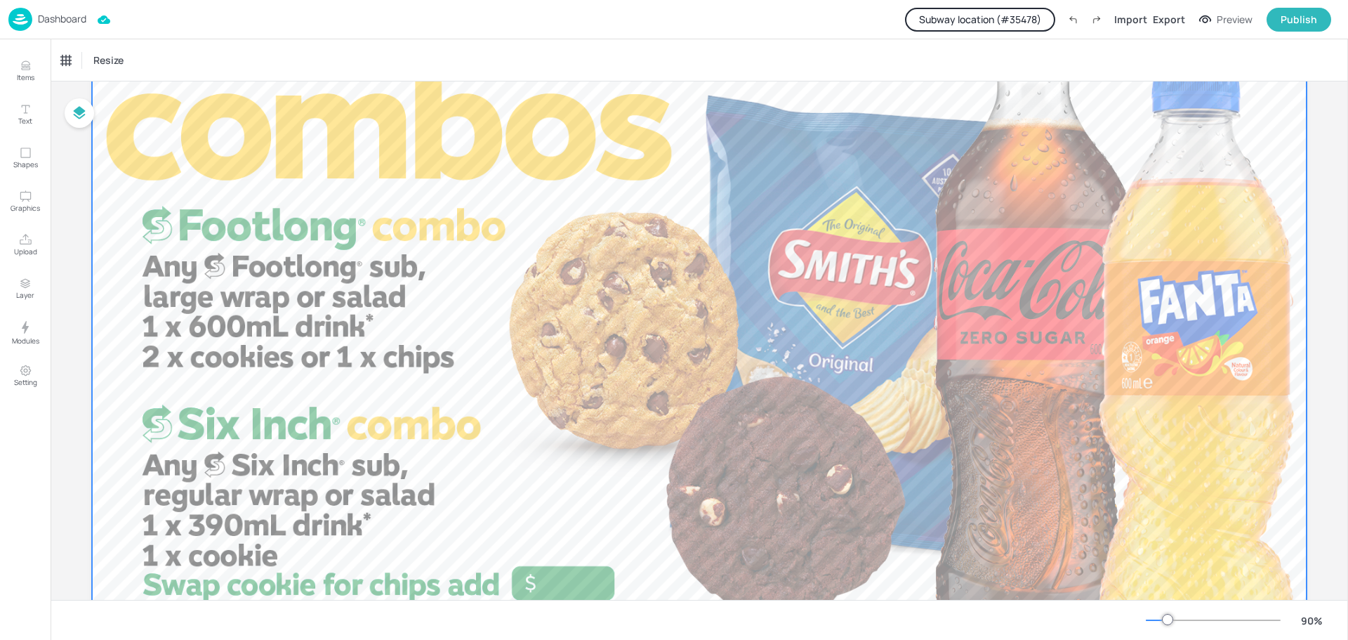
scroll to position [245, 0]
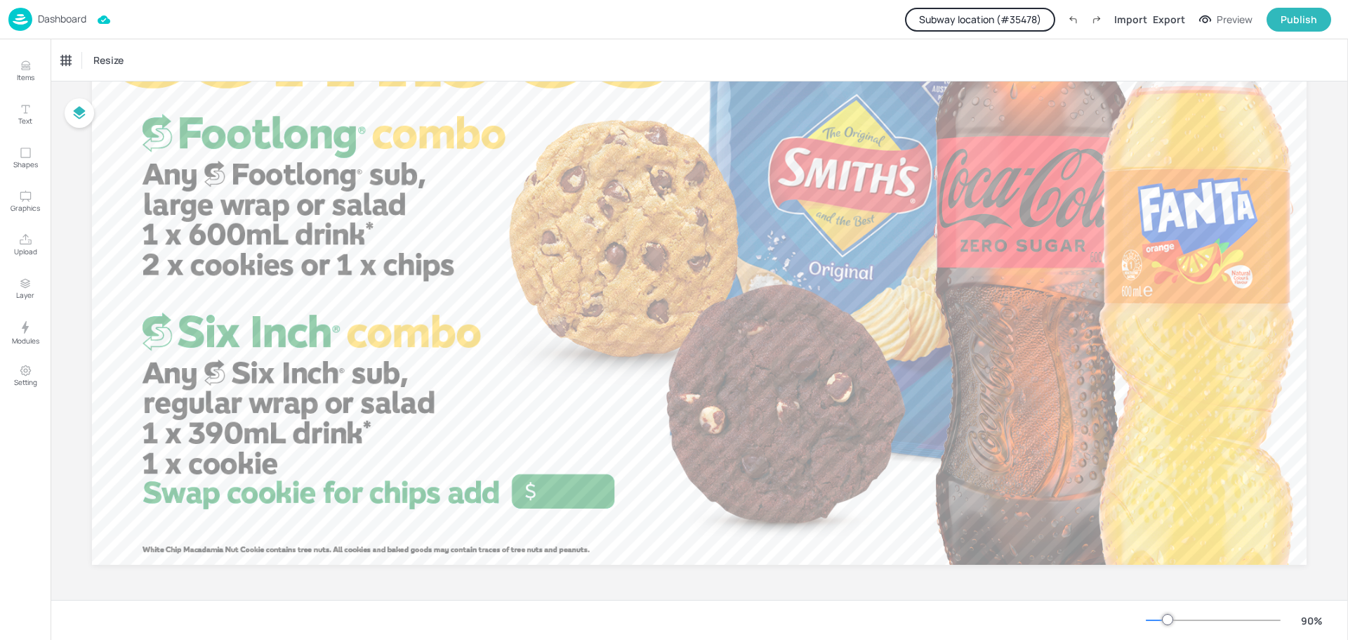
click at [993, 27] on button "Subway location (# 35478 )" at bounding box center [980, 20] width 150 height 24
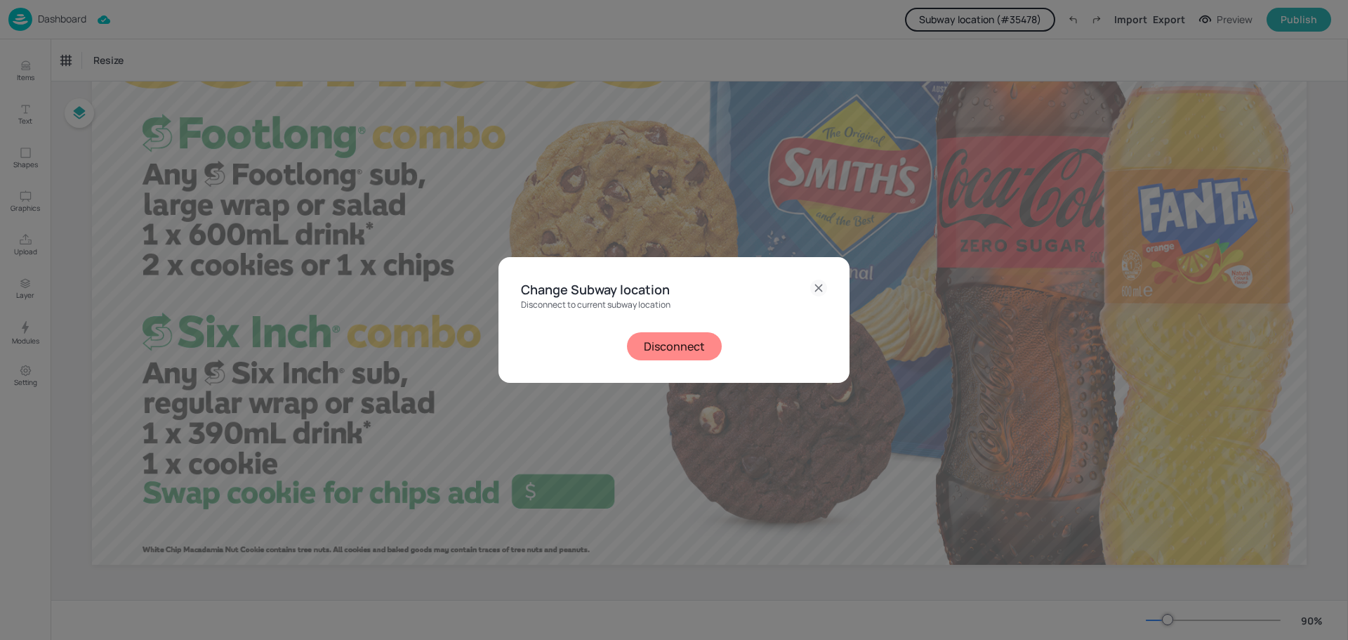
click at [643, 350] on button "Disconnect" at bounding box center [674, 346] width 95 height 28
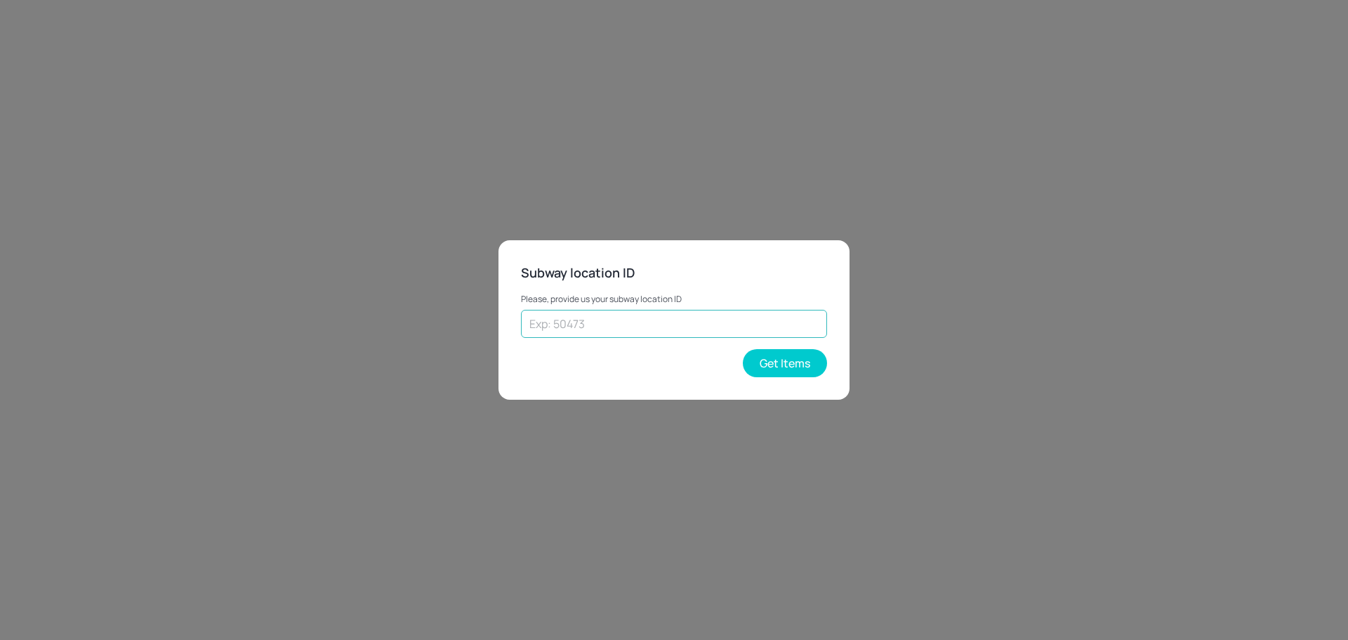
click at [633, 324] on input "text" at bounding box center [674, 324] width 306 height 28
paste input "o 25102"
drag, startPoint x: 541, startPoint y: 323, endPoint x: 508, endPoint y: 324, distance: 33.0
click at [508, 324] on div "Subway location ID Please, provide us your subway location ID o 25102 ​ Get Ite…" at bounding box center [674, 319] width 351 height 159
type input "25102"
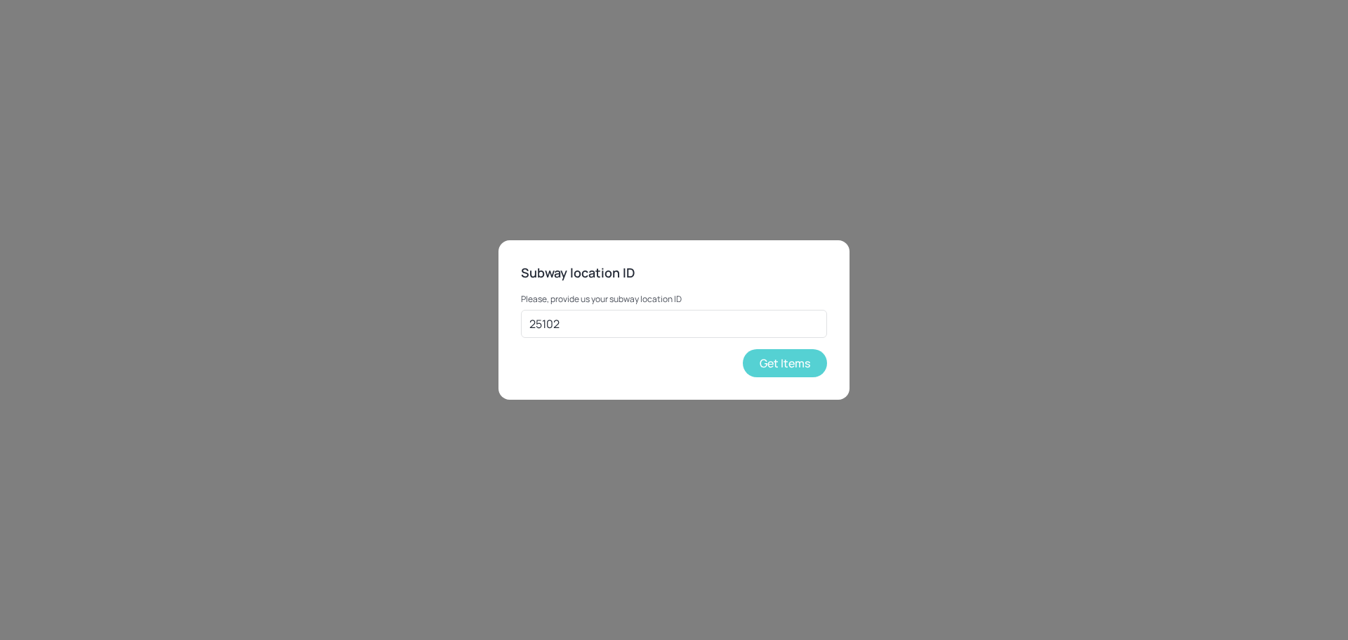
click at [783, 362] on button "Get Items" at bounding box center [785, 363] width 84 height 28
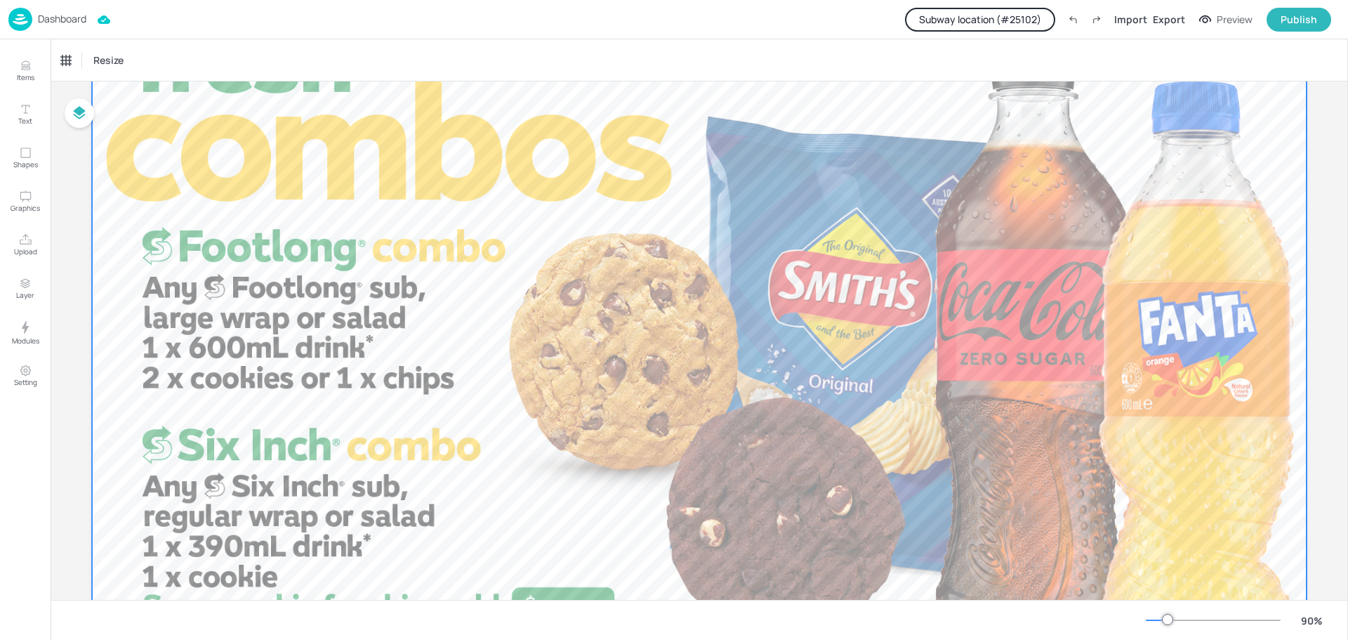
scroll to position [0, 0]
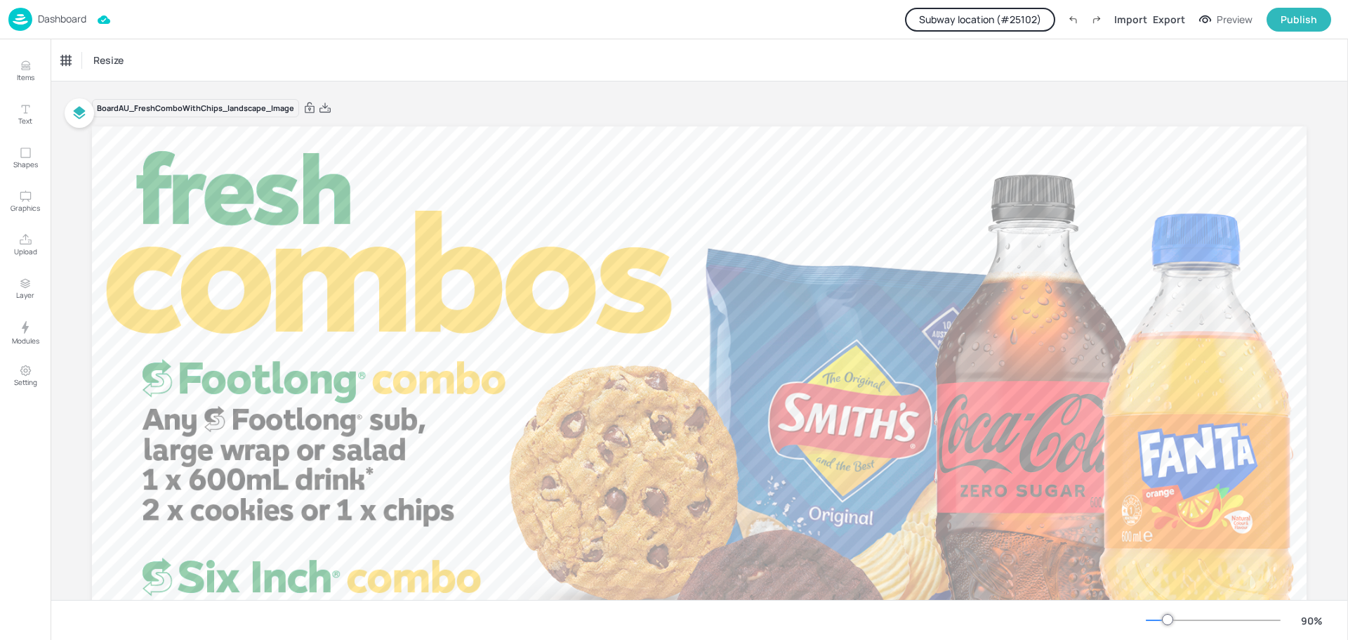
click at [58, 23] on p "Dashboard" at bounding box center [62, 19] width 48 height 10
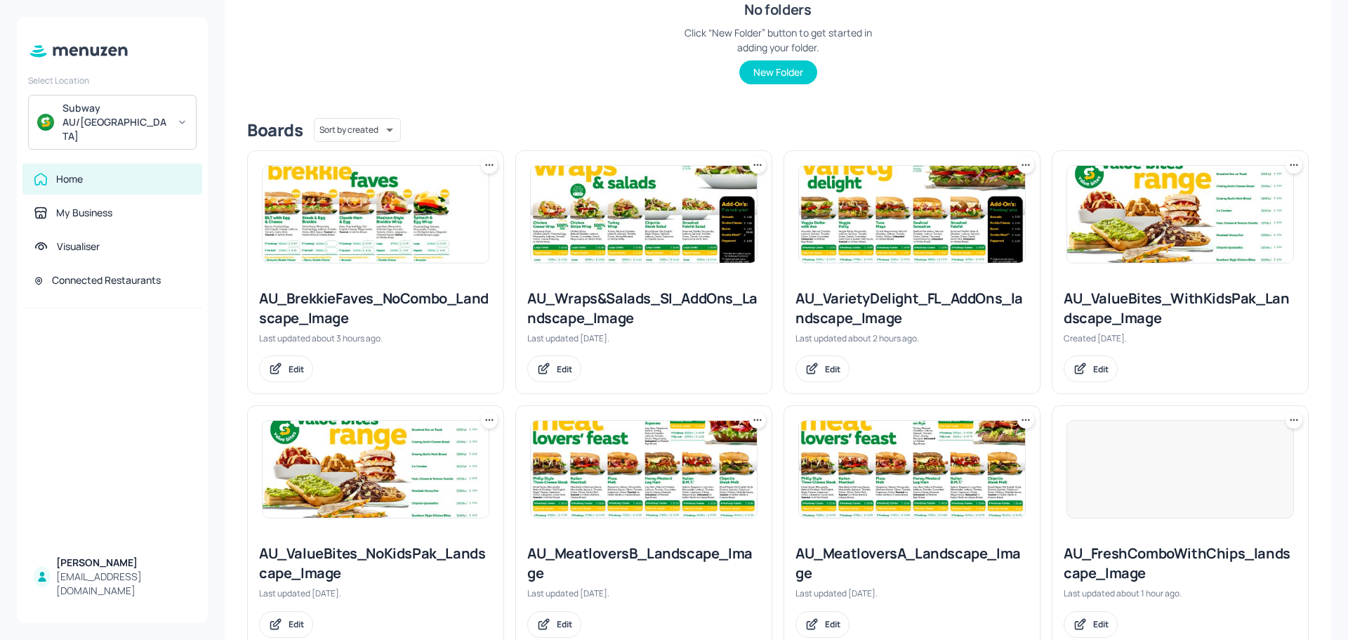
scroll to position [281, 0]
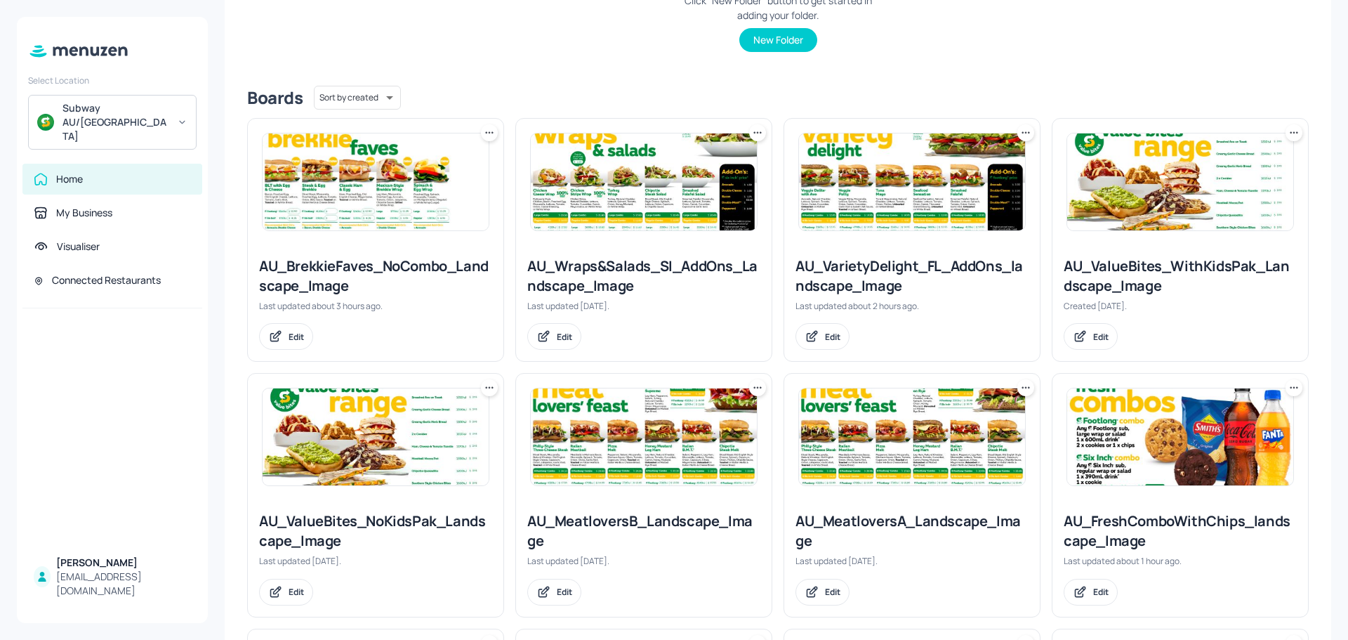
click at [625, 195] on img at bounding box center [644, 181] width 226 height 97
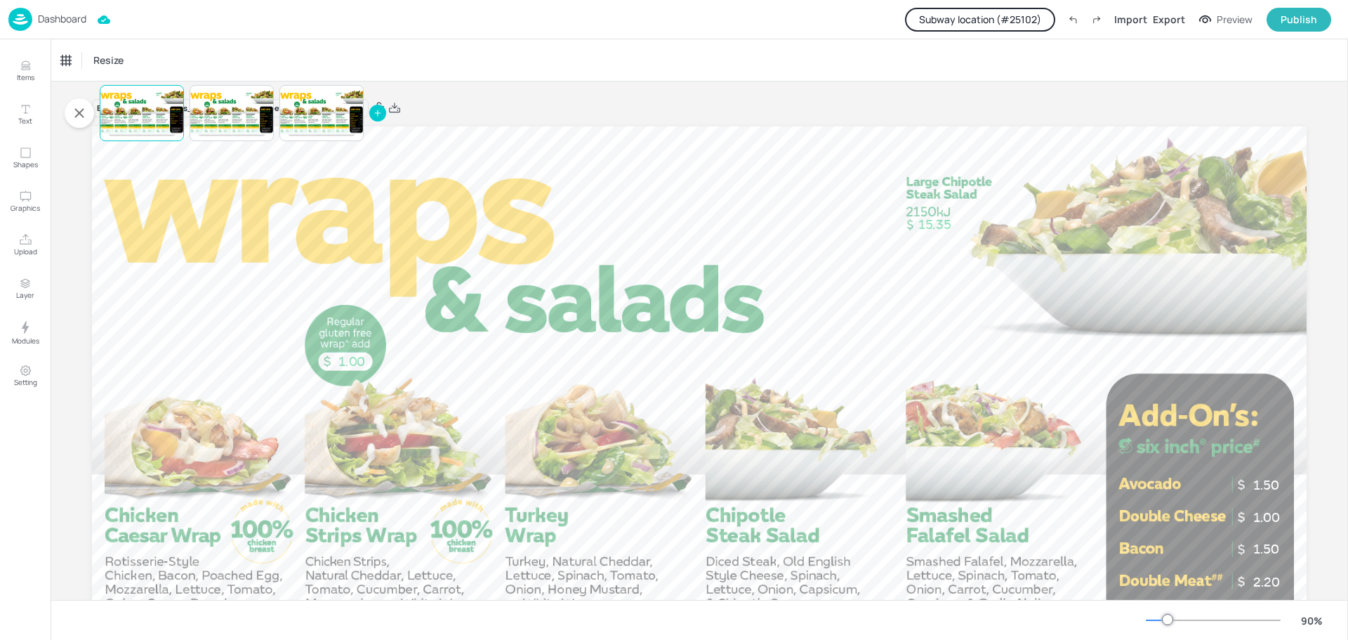
click at [52, 20] on p "Dashboard" at bounding box center [62, 19] width 48 height 10
